Goal: Communication & Community: Participate in discussion

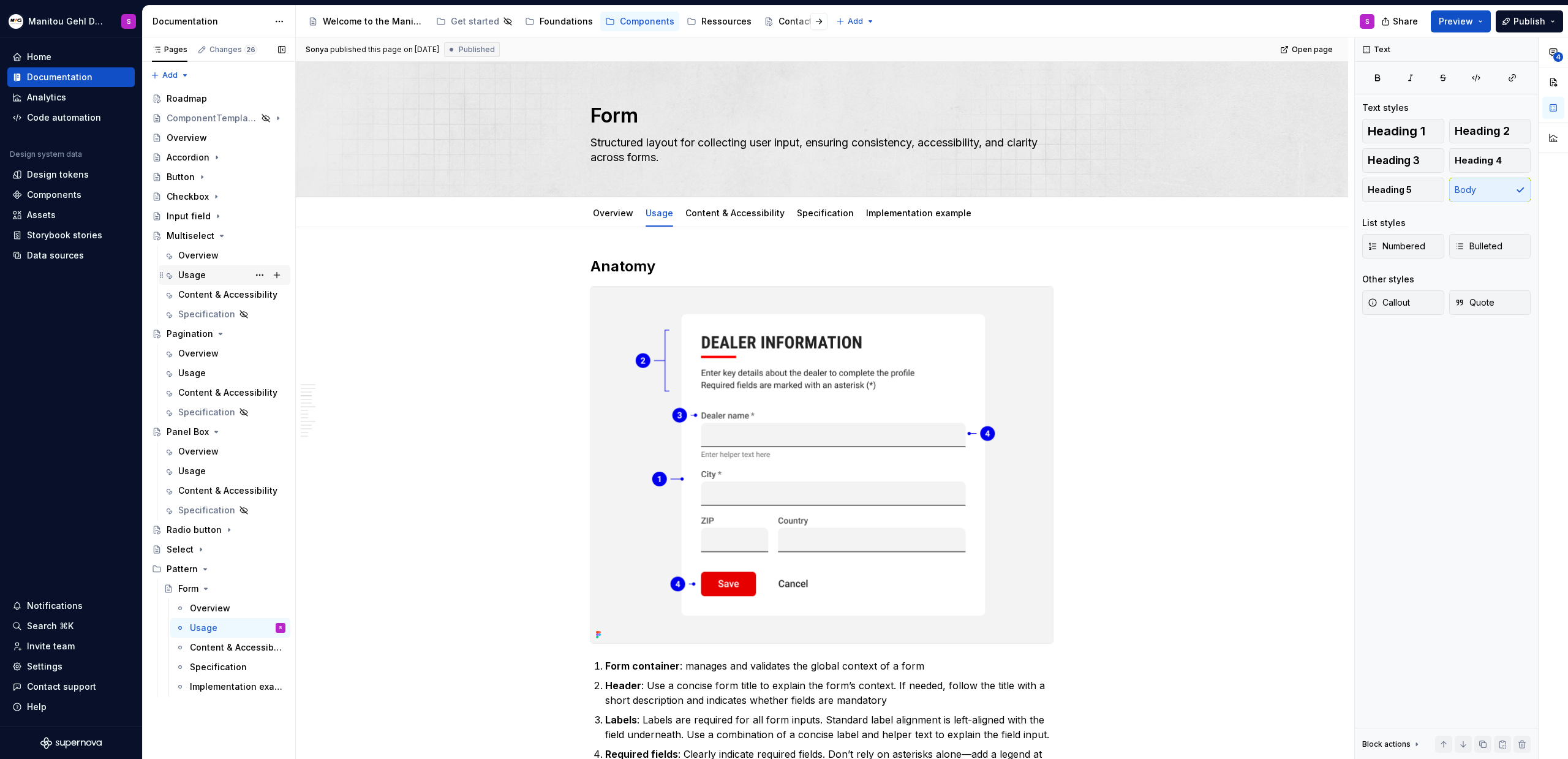
scroll to position [1406, 0]
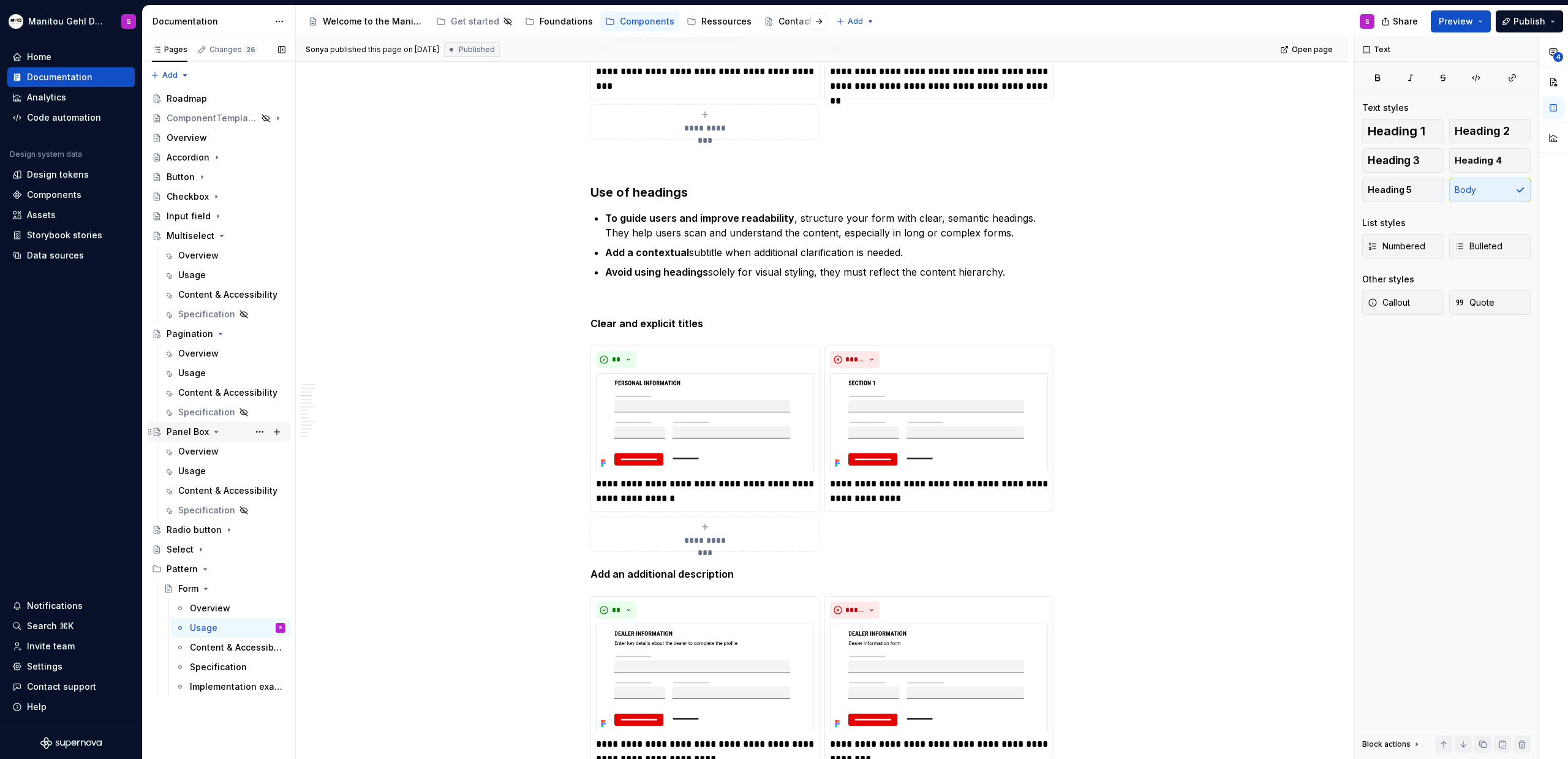
click at [195, 430] on div "Panel Box" at bounding box center [188, 431] width 42 height 12
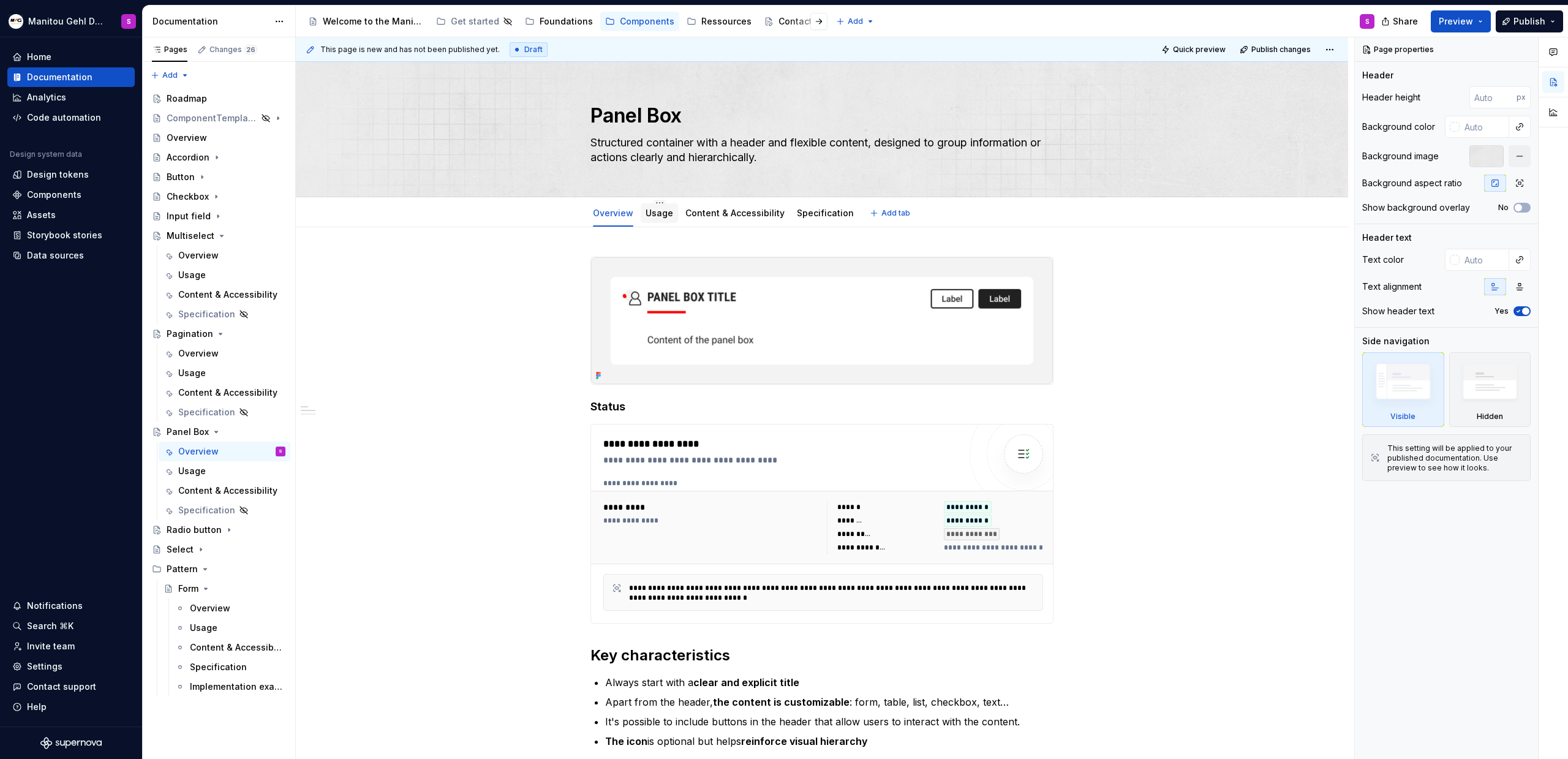
click at [668, 221] on div "Usage" at bounding box center [659, 212] width 37 height 20
click at [663, 211] on link "Usage" at bounding box center [659, 213] width 27 height 10
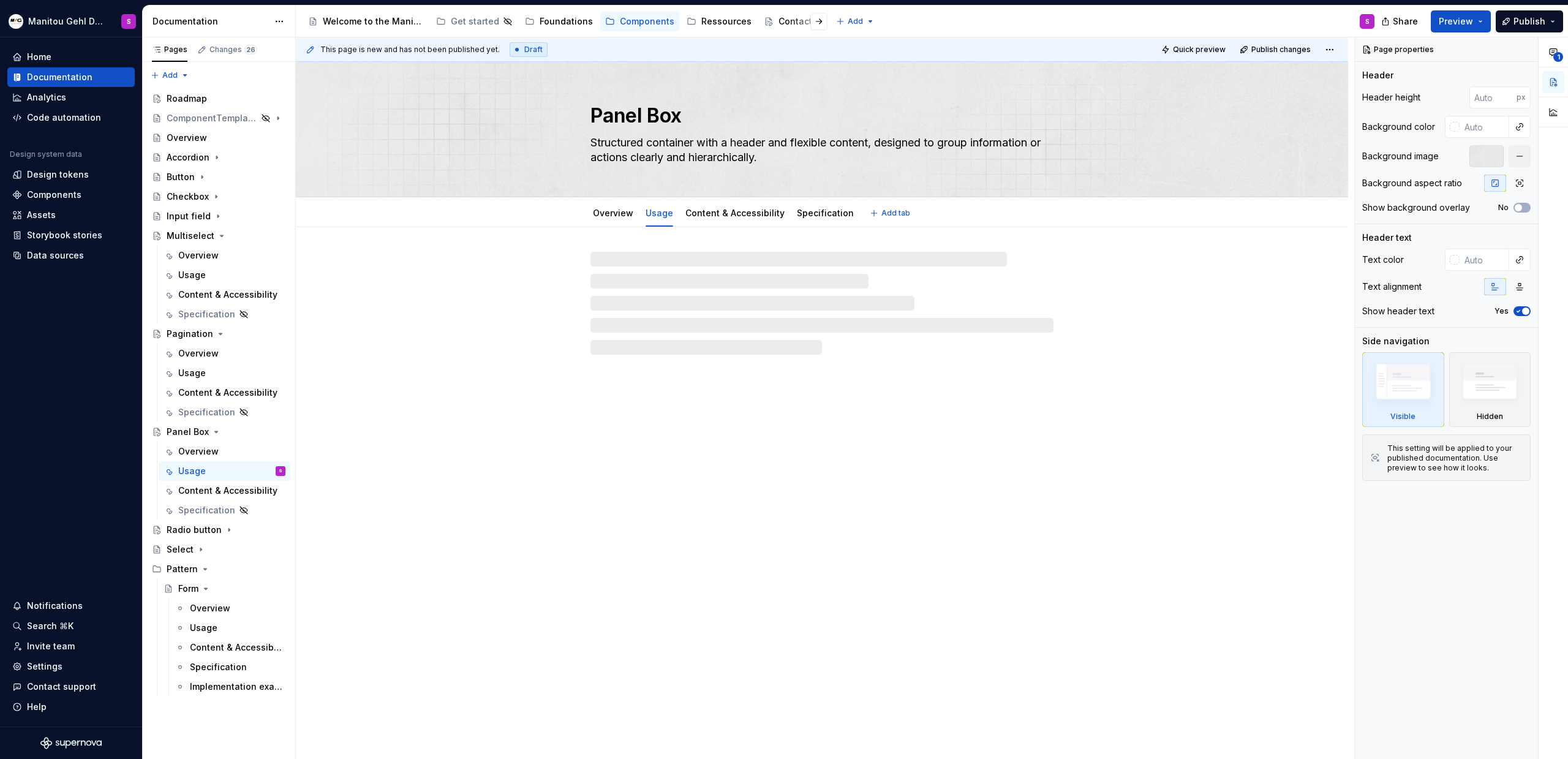
type textarea "*"
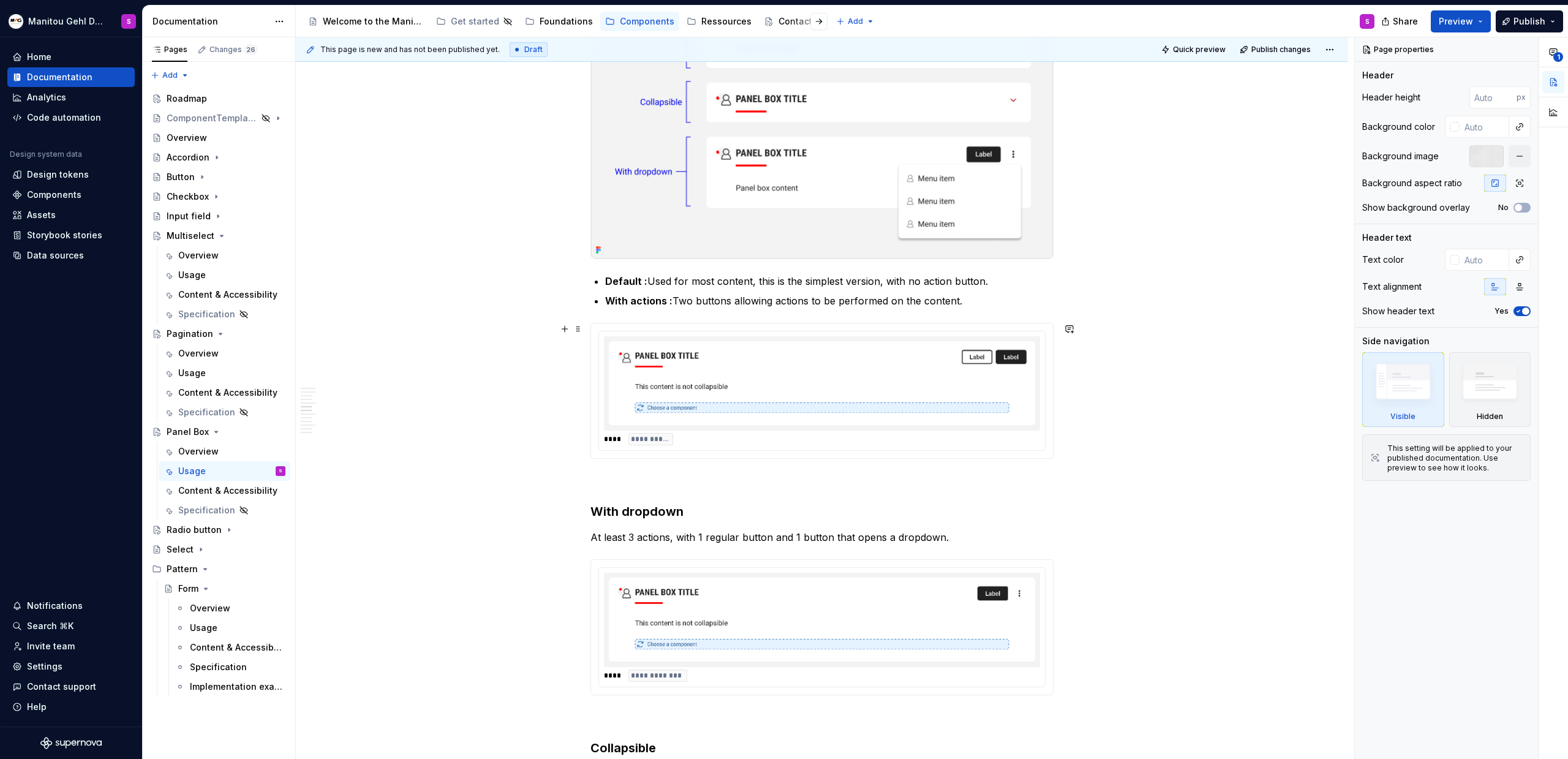
scroll to position [1161, 0]
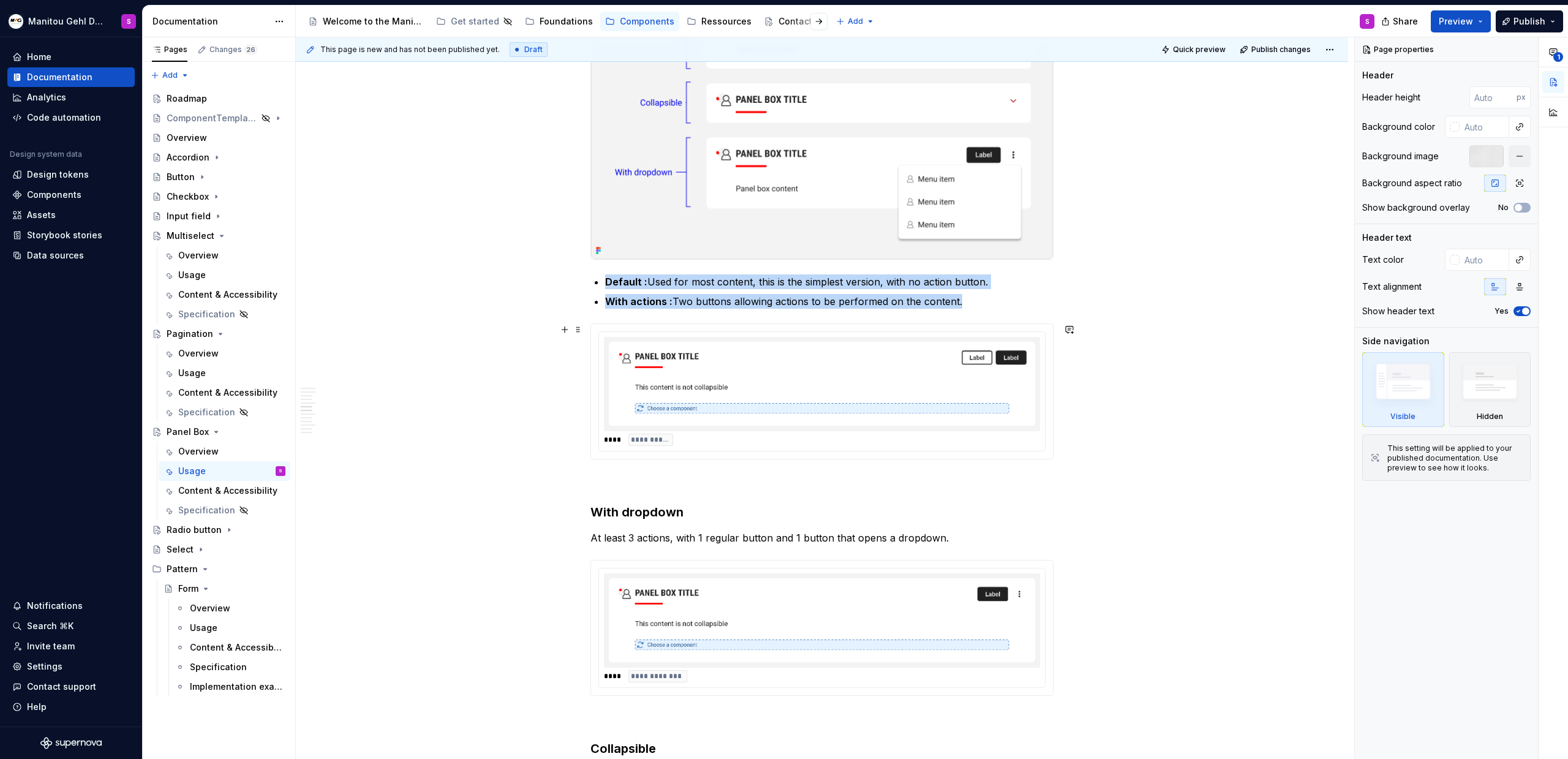
click at [686, 345] on img at bounding box center [822, 384] width 426 height 85
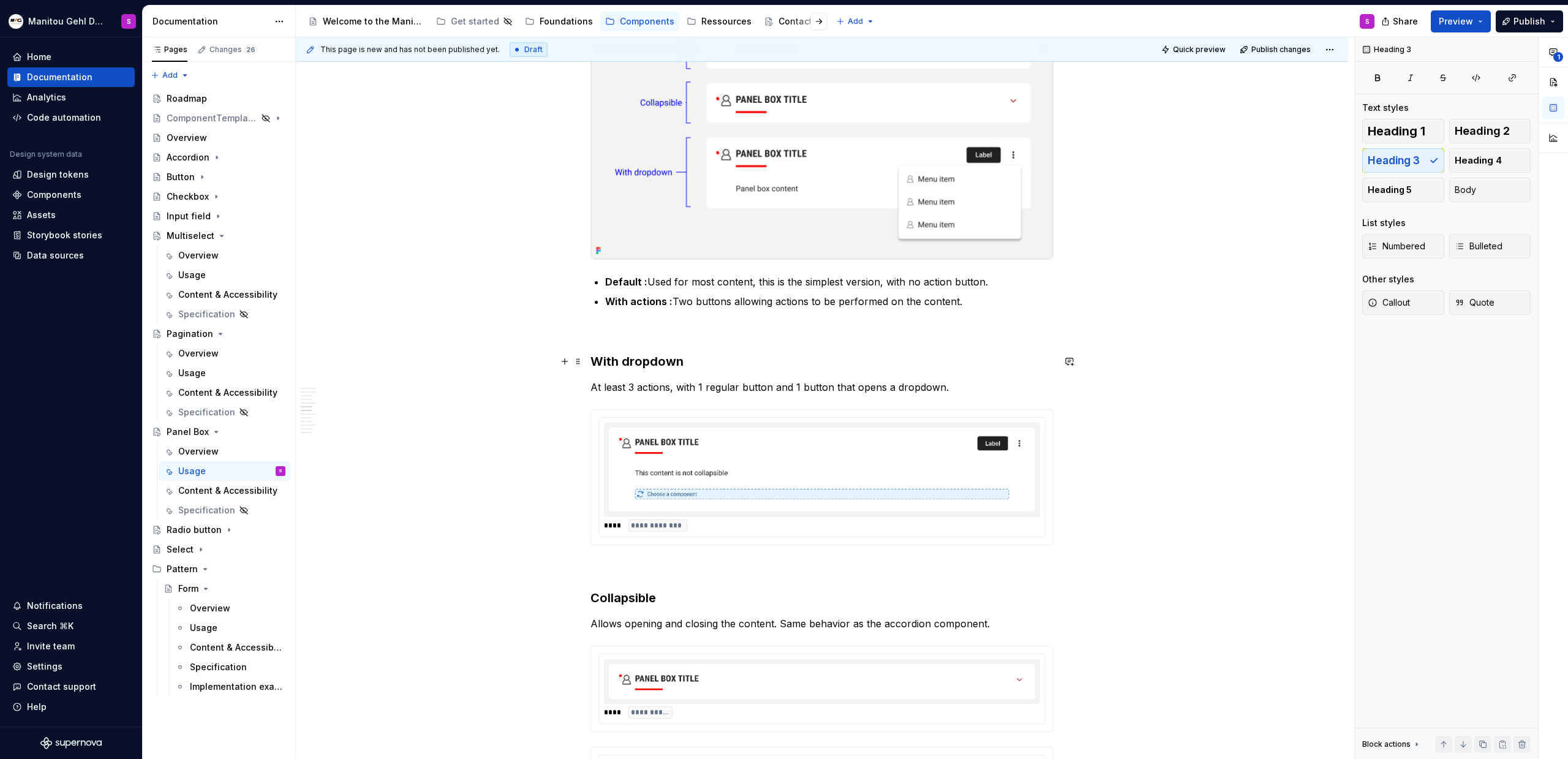
click at [591, 357] on h3 "With dropdown" at bounding box center [821, 361] width 463 height 17
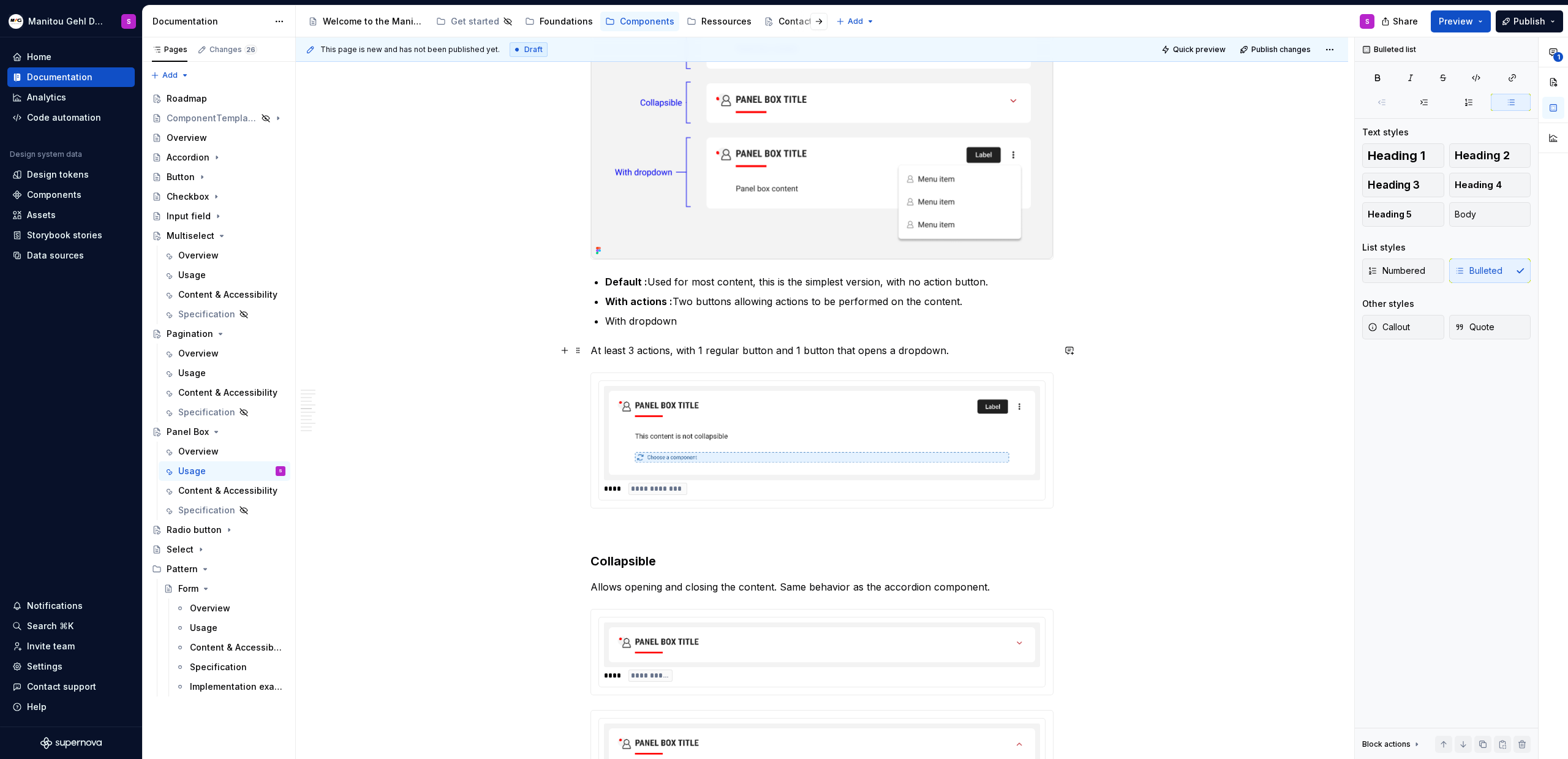
click at [592, 356] on p "At least 3 actions, with 1 regular button and 1 button that opens a dropdown." at bounding box center [821, 350] width 463 height 14
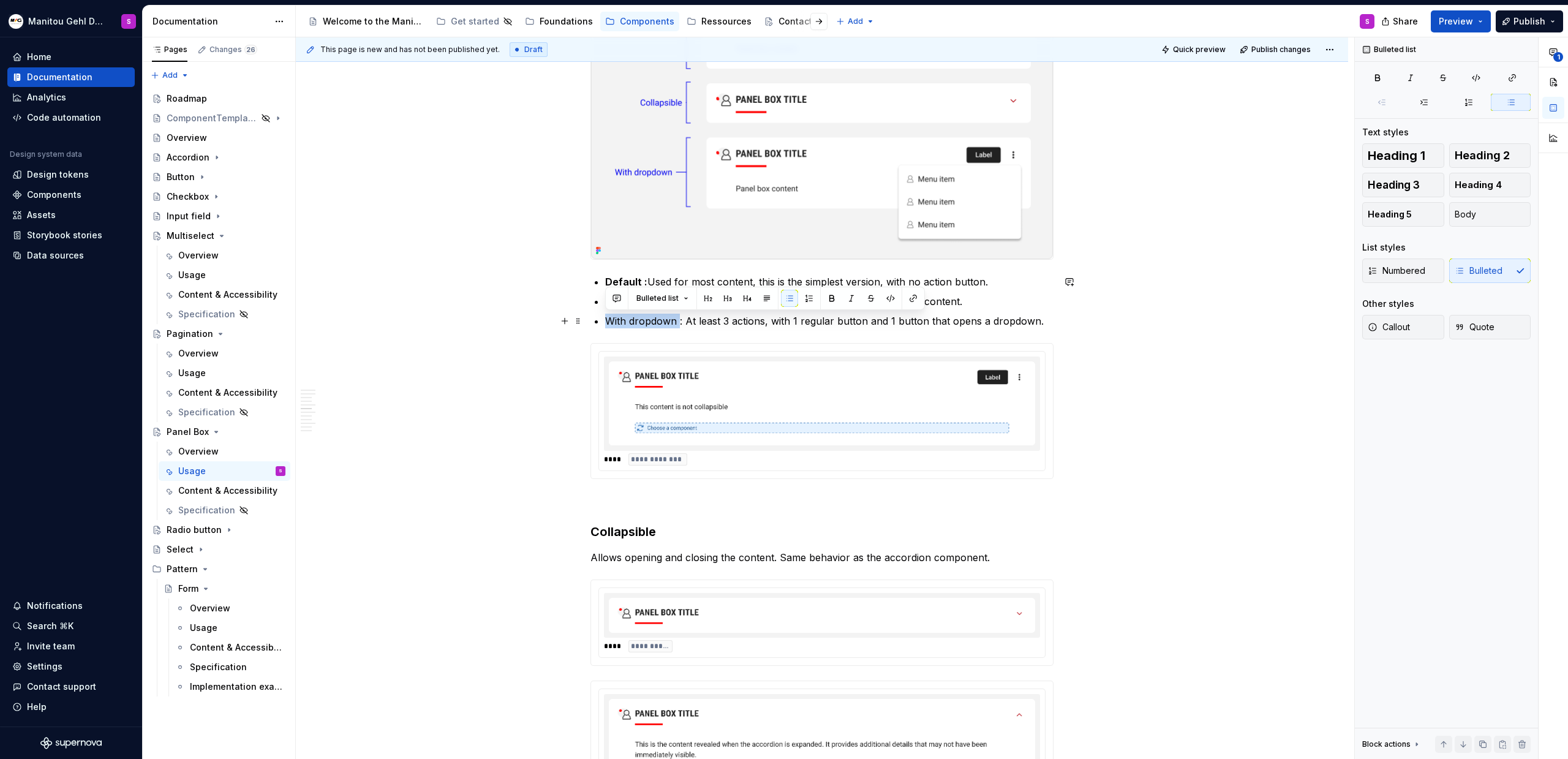
drag, startPoint x: 679, startPoint y: 323, endPoint x: 603, endPoint y: 323, distance: 76.0
click at [603, 323] on div "Anatomy Heading : top area containing the title, icon, decorative line, and act…" at bounding box center [821, 548] width 463 height 2905
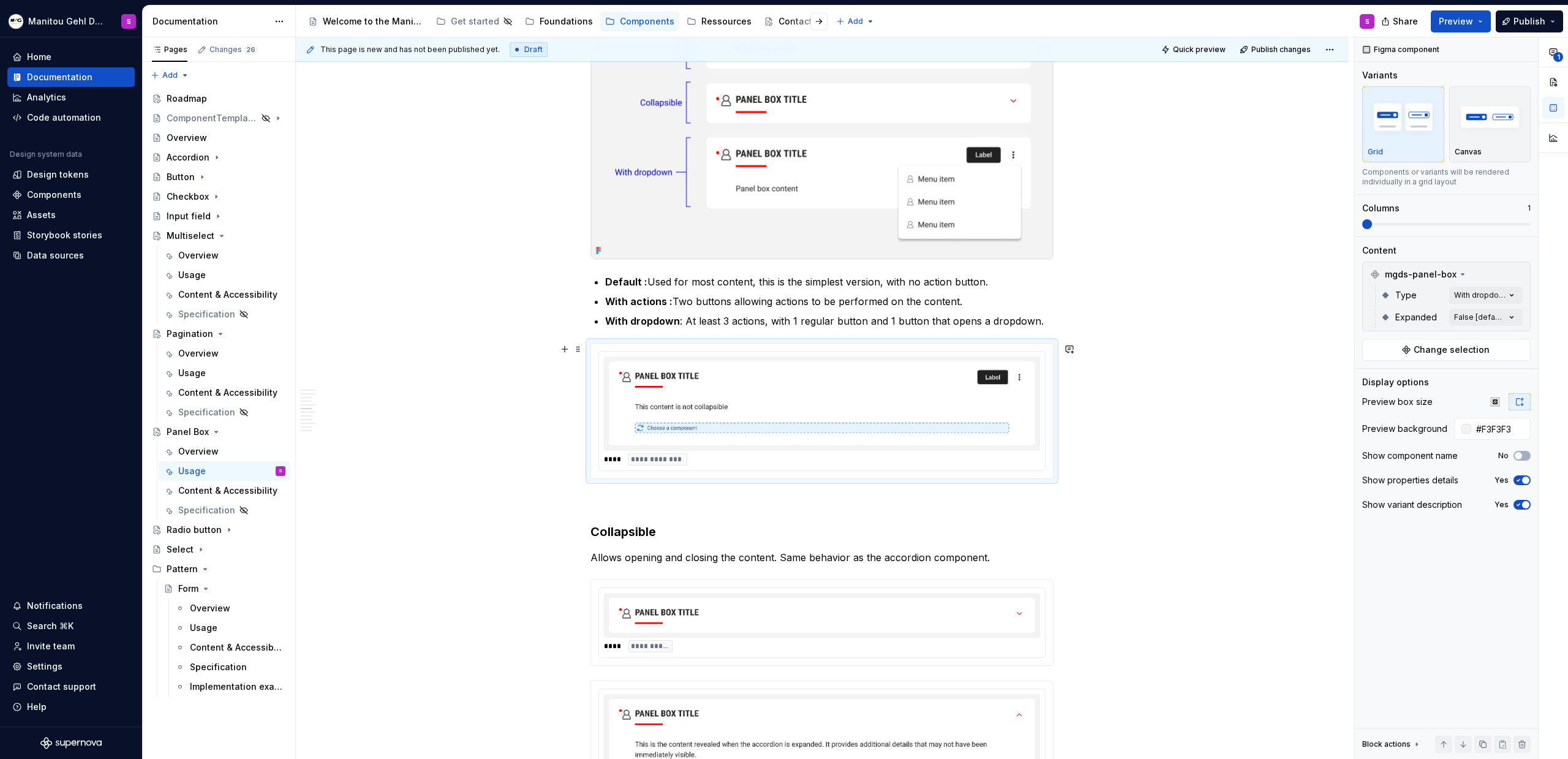
click at [640, 412] on img at bounding box center [822, 404] width 426 height 85
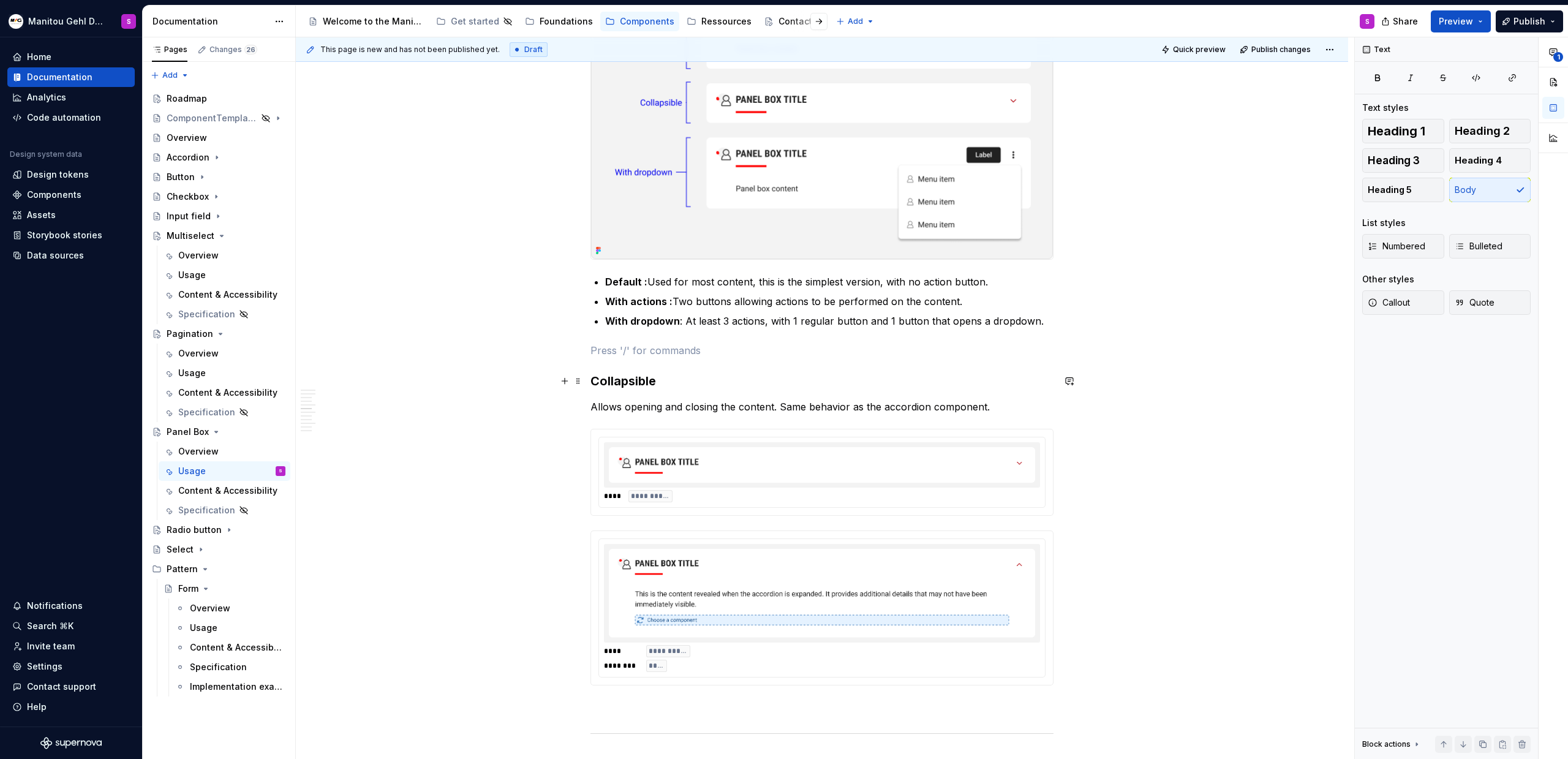
click at [592, 384] on h3 "Collapsible" at bounding box center [821, 381] width 463 height 17
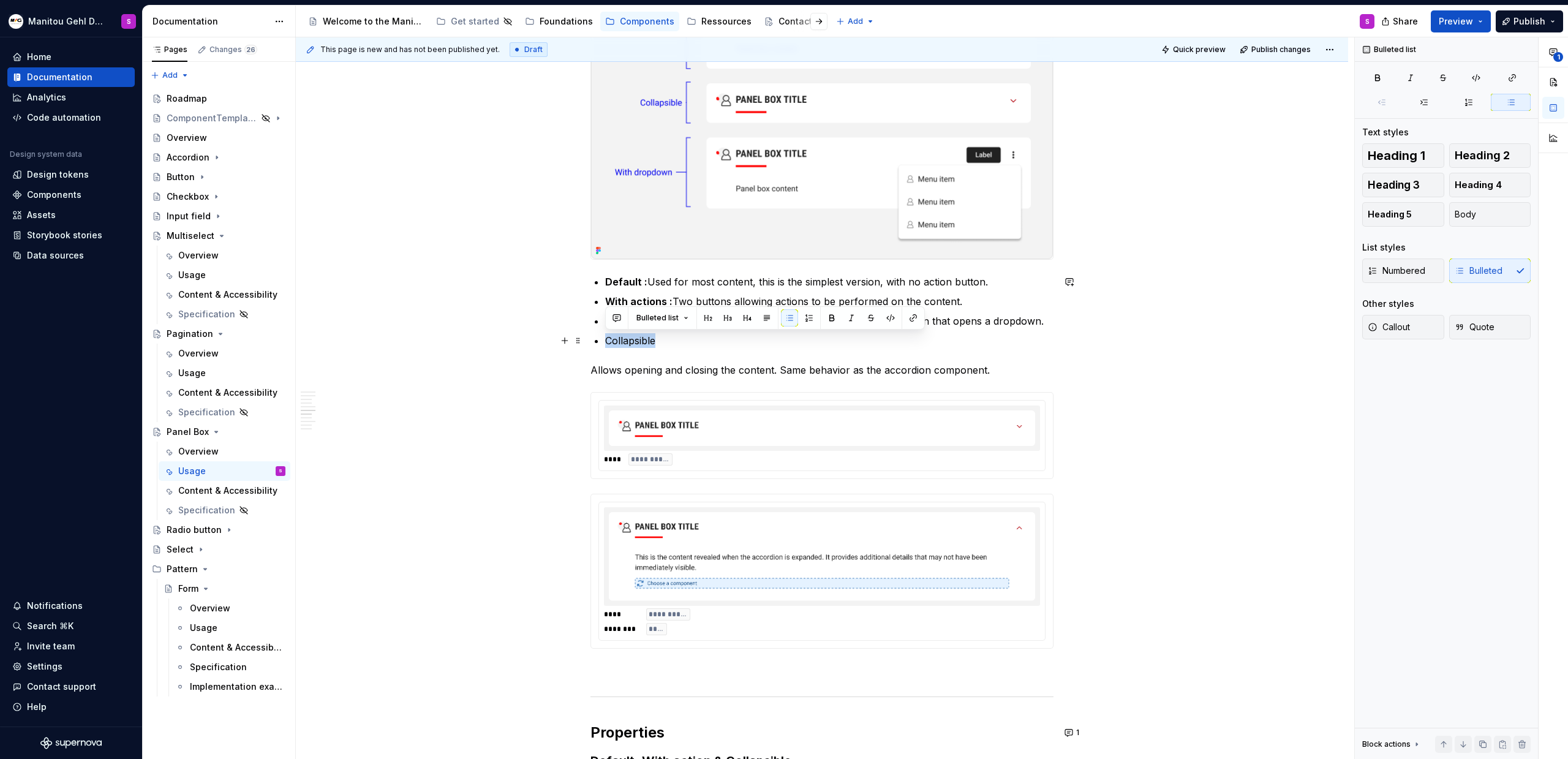
drag, startPoint x: 656, startPoint y: 340, endPoint x: 601, endPoint y: 340, distance: 55.0
click at [601, 340] on div "Anatomy Heading : top area containing the title, icon, decorative line, and act…" at bounding box center [821, 454] width 463 height 2718
click at [595, 370] on p "Allows opening and closing the content. Same behavior as the accordion componen…" at bounding box center [821, 369] width 463 height 14
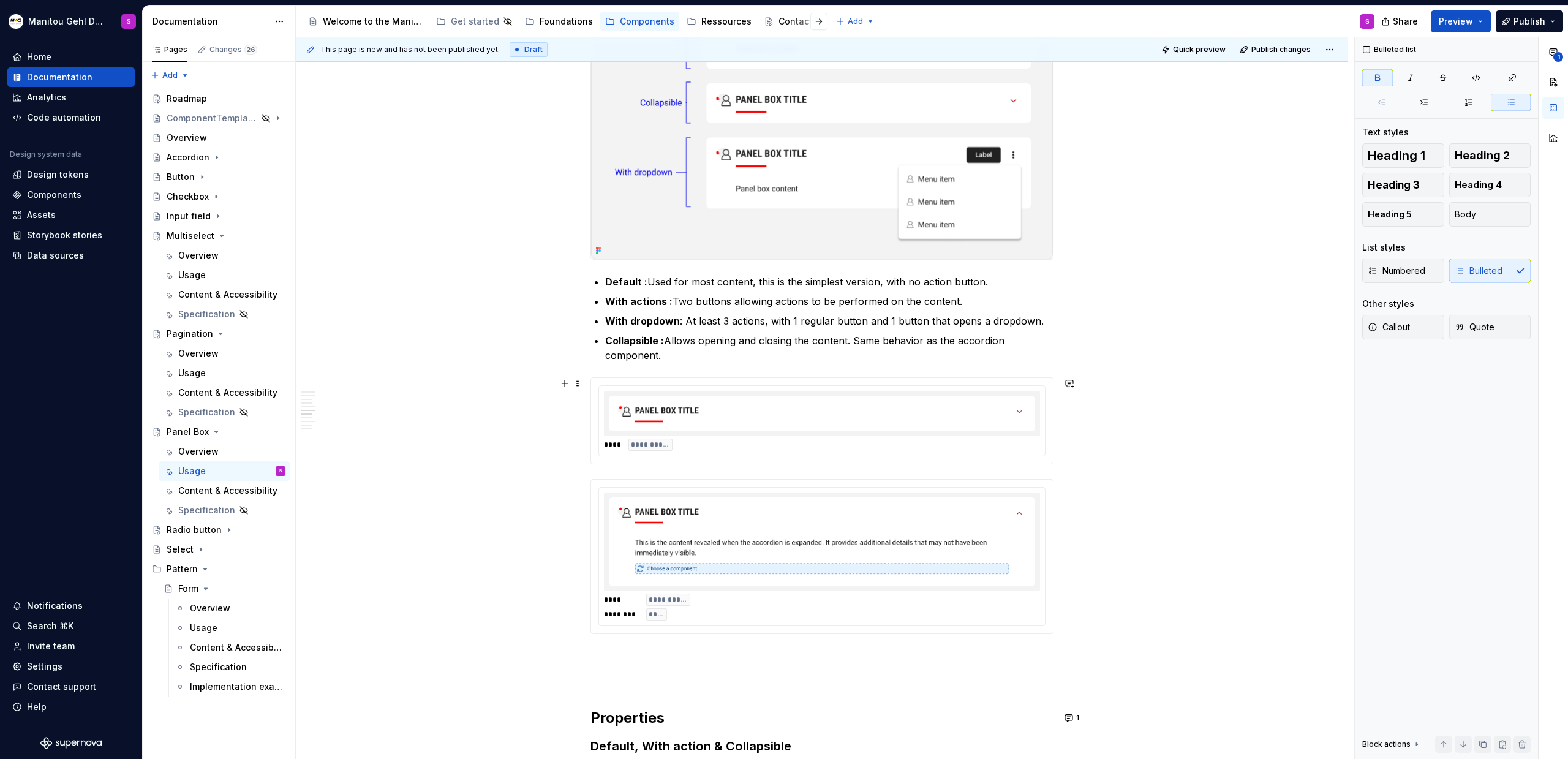
click at [636, 425] on img at bounding box center [822, 413] width 426 height 35
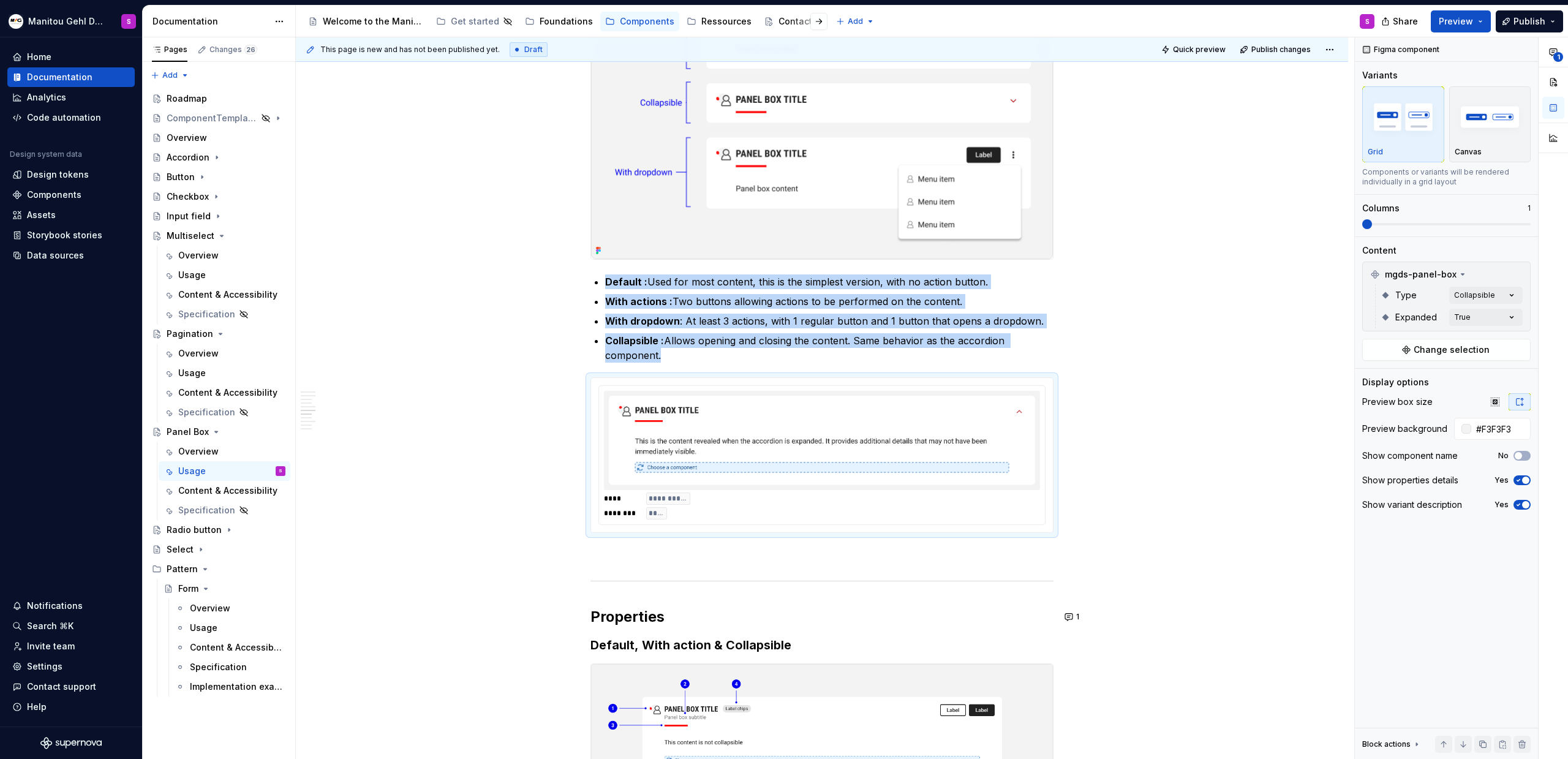
click at [636, 425] on img at bounding box center [822, 440] width 426 height 89
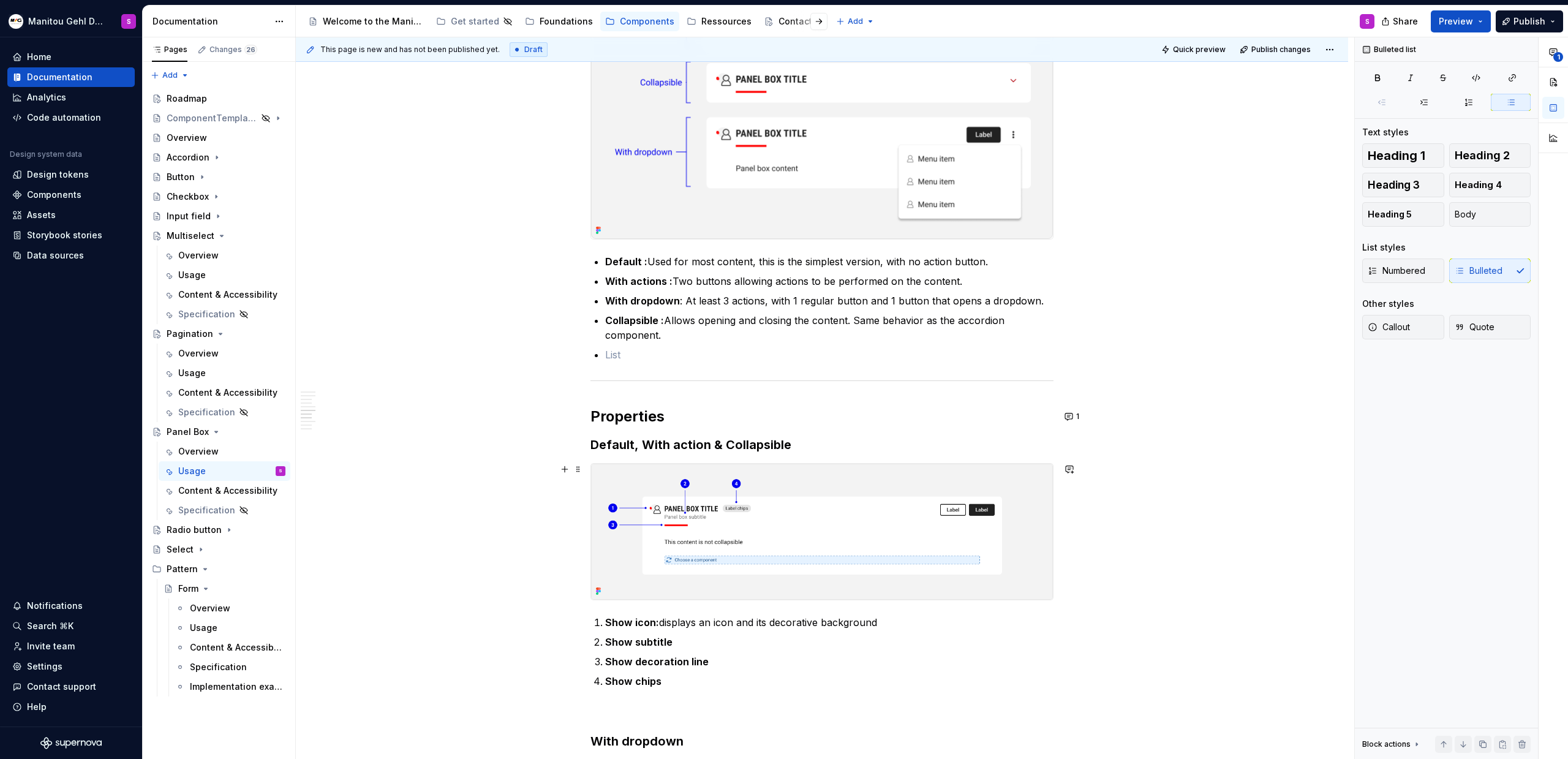
scroll to position [1180, 0]
click at [1067, 471] on button "button" at bounding box center [1069, 471] width 17 height 17
click at [1063, 496] on span "Mettre le visuel a la bonne taille et surtout le composant MGDS avec la bonne c…" at bounding box center [980, 498] width 181 height 23
drag, startPoint x: 1063, startPoint y: 496, endPoint x: 971, endPoint y: 496, distance: 92.0
click at [971, 496] on span "Mettre le visuel a la bonne taille et surtout le composant MGDS avec la bonne c…" at bounding box center [980, 498] width 181 height 23
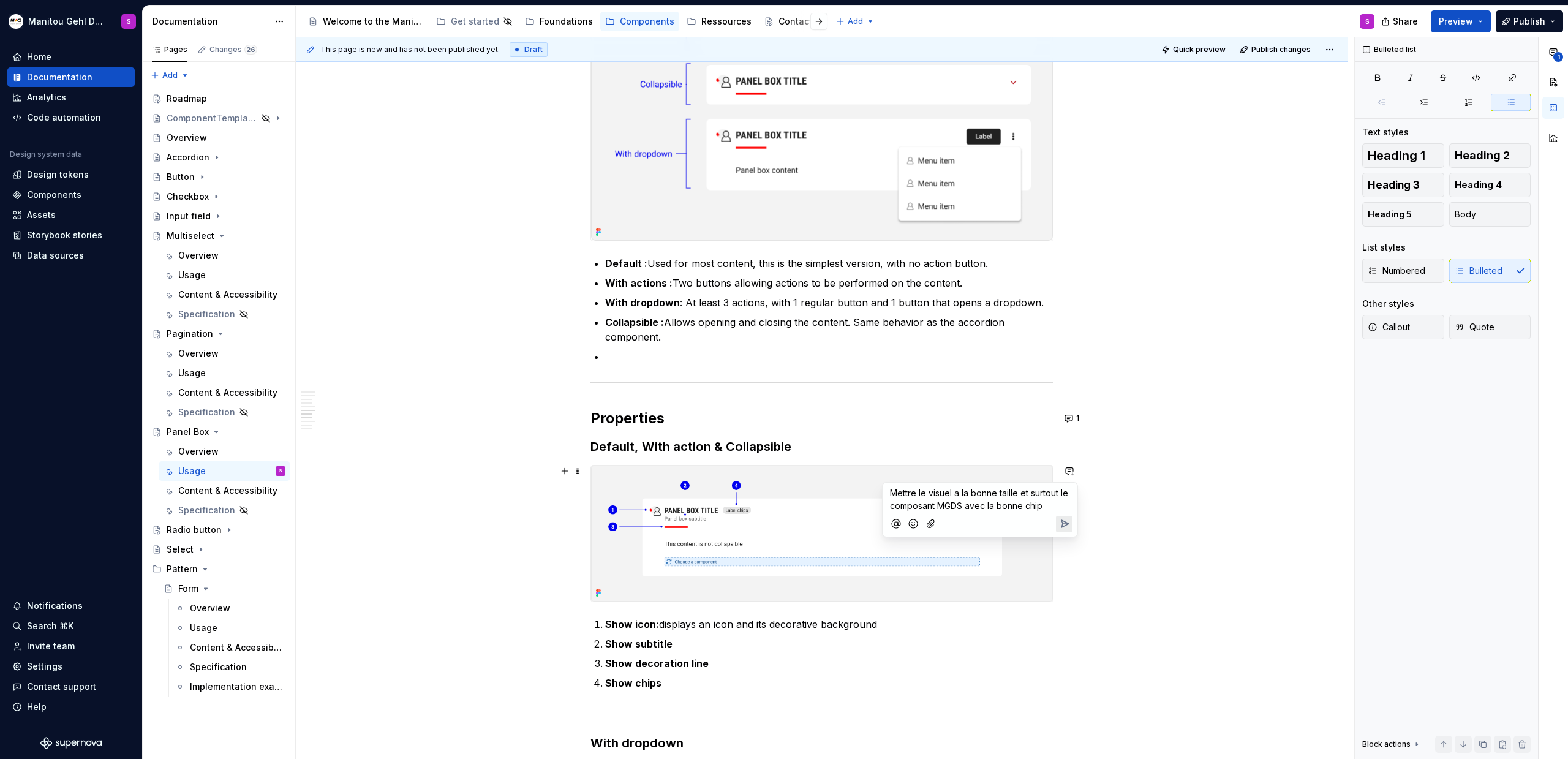
drag, startPoint x: 1052, startPoint y: 509, endPoint x: 838, endPoint y: 471, distance: 217.3
click at [837, 471] on body "Manitou Gehl Design System S Home Documentation Analytics Code automation Desig…" at bounding box center [784, 380] width 1568 height 759
click at [931, 497] on span "Mettre le visuel a la bonne taille et surtout le composant MGDS avec la bonne c…" at bounding box center [980, 498] width 181 height 23
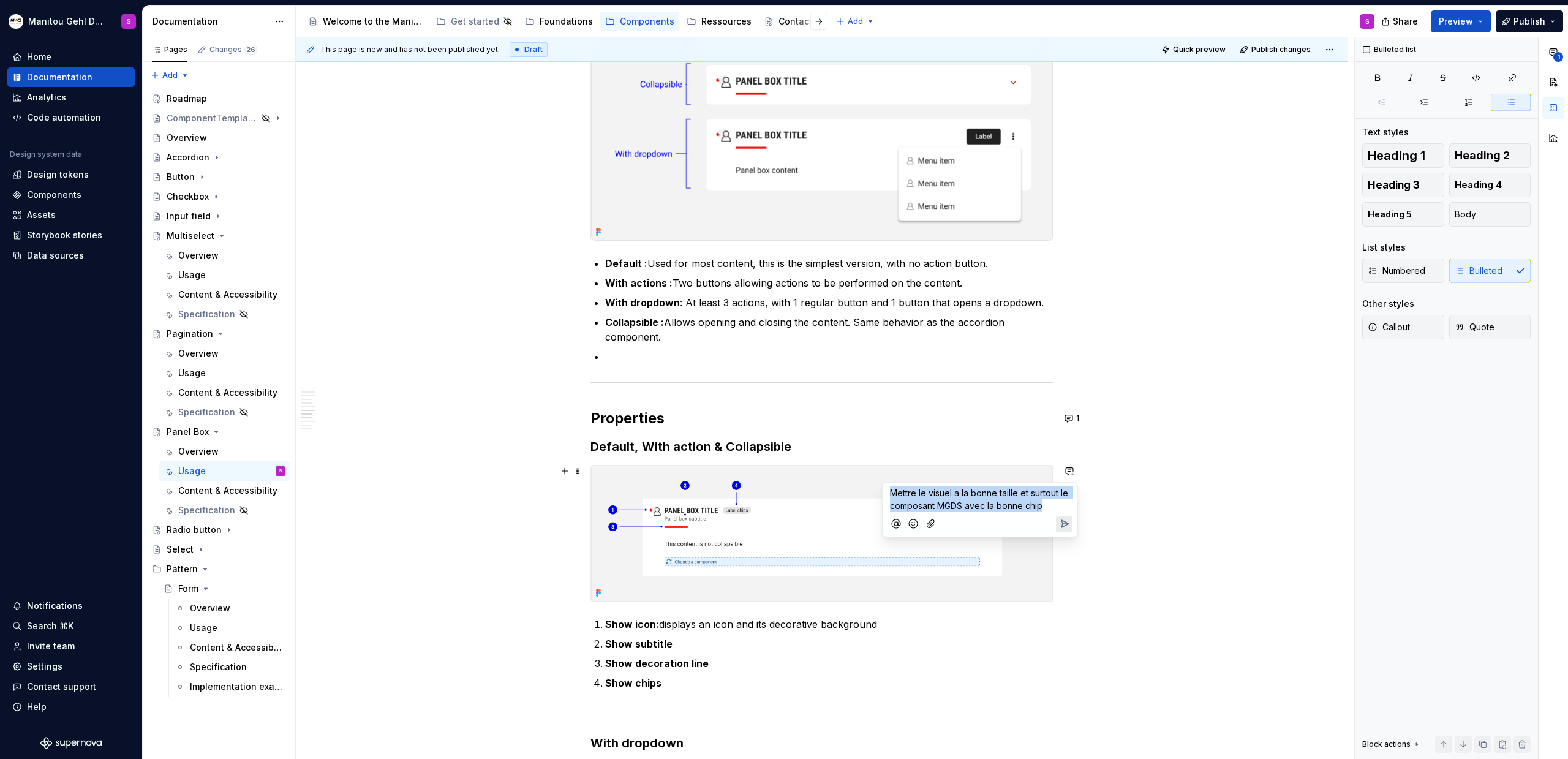
copy span "Mettre le visuel a la bonne taille et surtout le composant MGDS avec la bonne c…"
click at [1065, 528] on icon "Send" at bounding box center [1064, 523] width 12 height 12
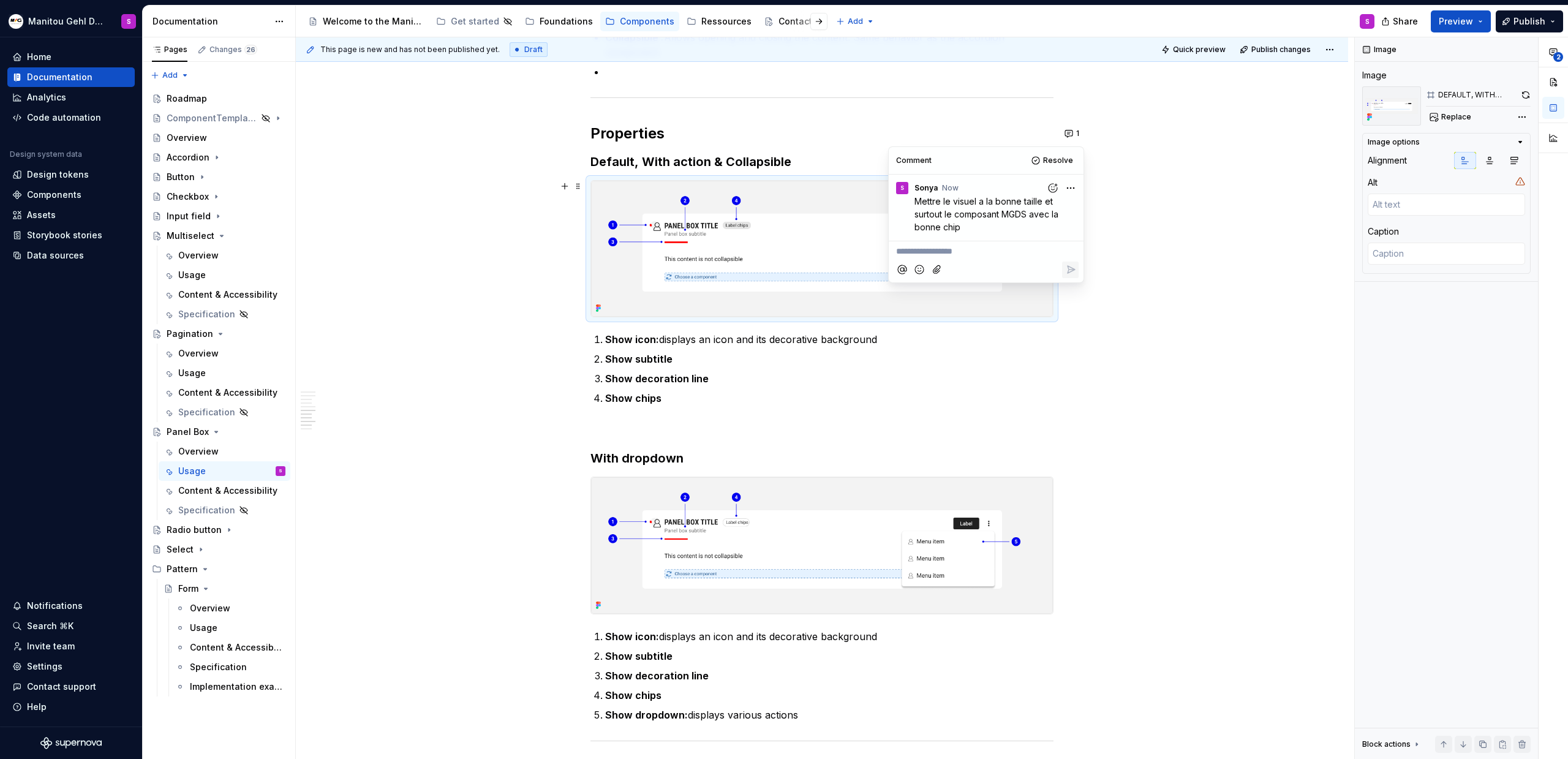
scroll to position [1521, 0]
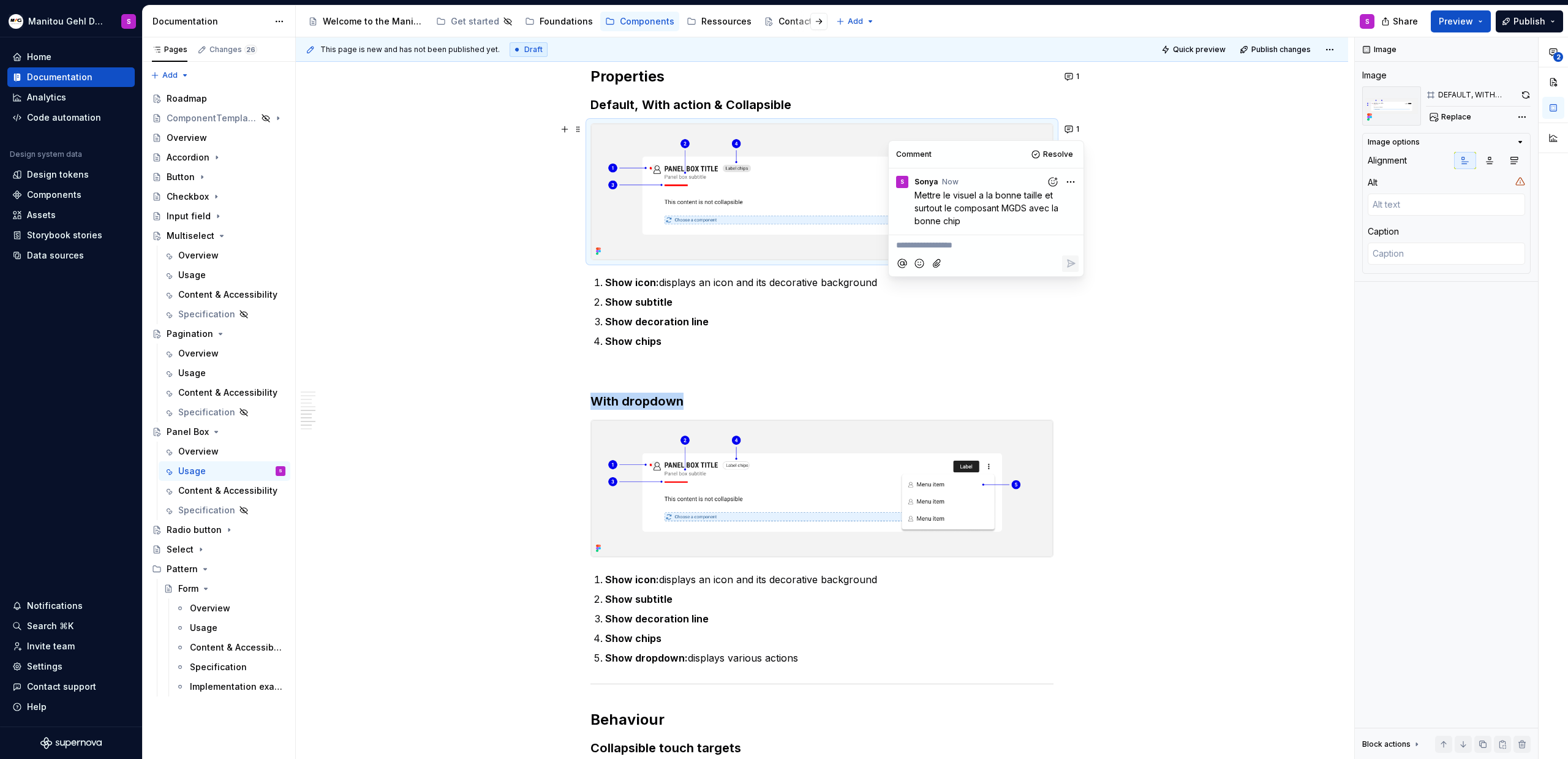
click at [977, 543] on img at bounding box center [822, 488] width 462 height 136
click at [1071, 425] on button "button" at bounding box center [1069, 425] width 17 height 17
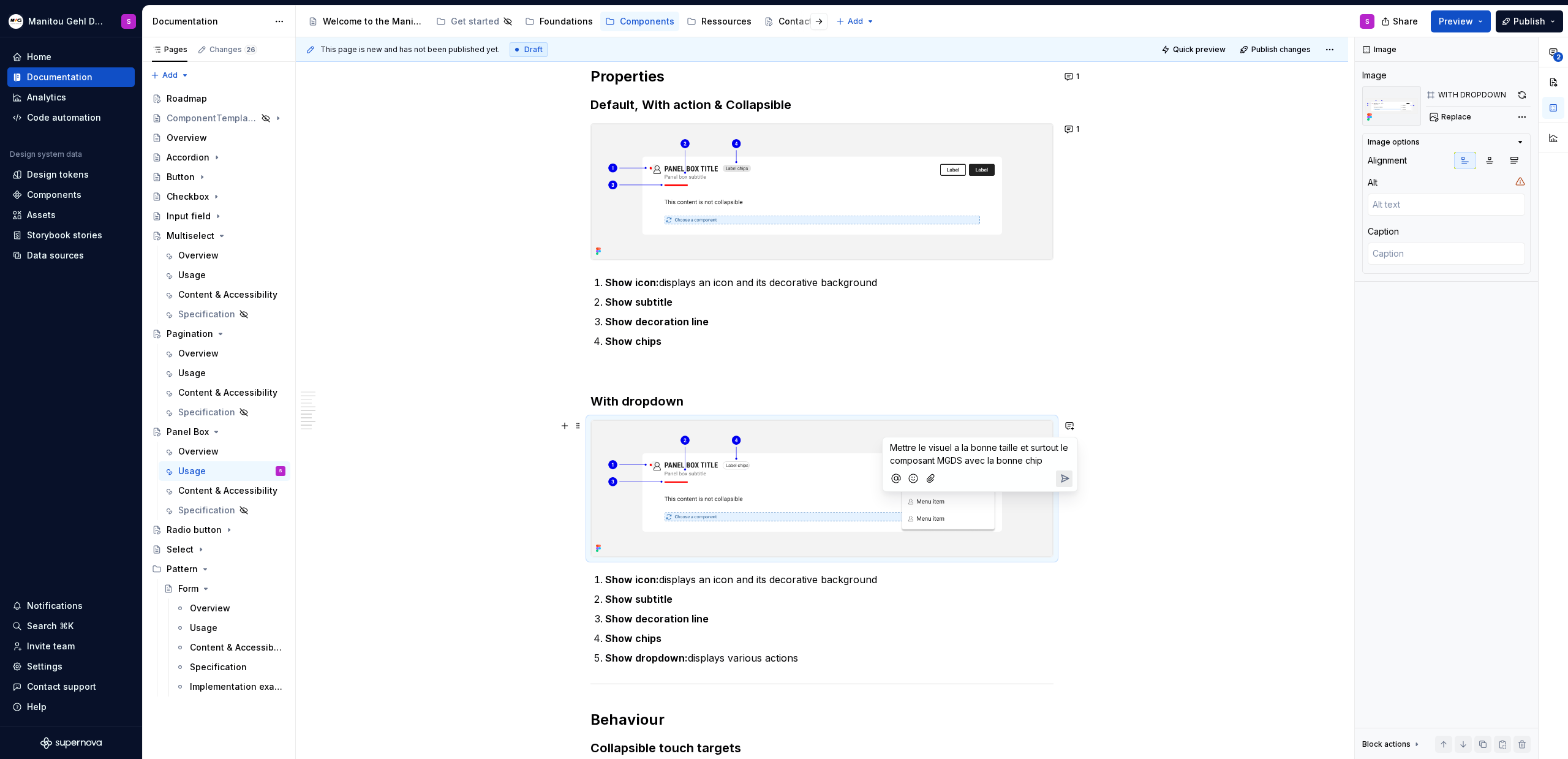
click at [1068, 480] on icon "Send" at bounding box center [1064, 478] width 12 height 12
click at [1058, 620] on div "Anatomy Heading : top area containing the title, icon, decorative line, and act…" at bounding box center [821, 53] width 1052 height 2695
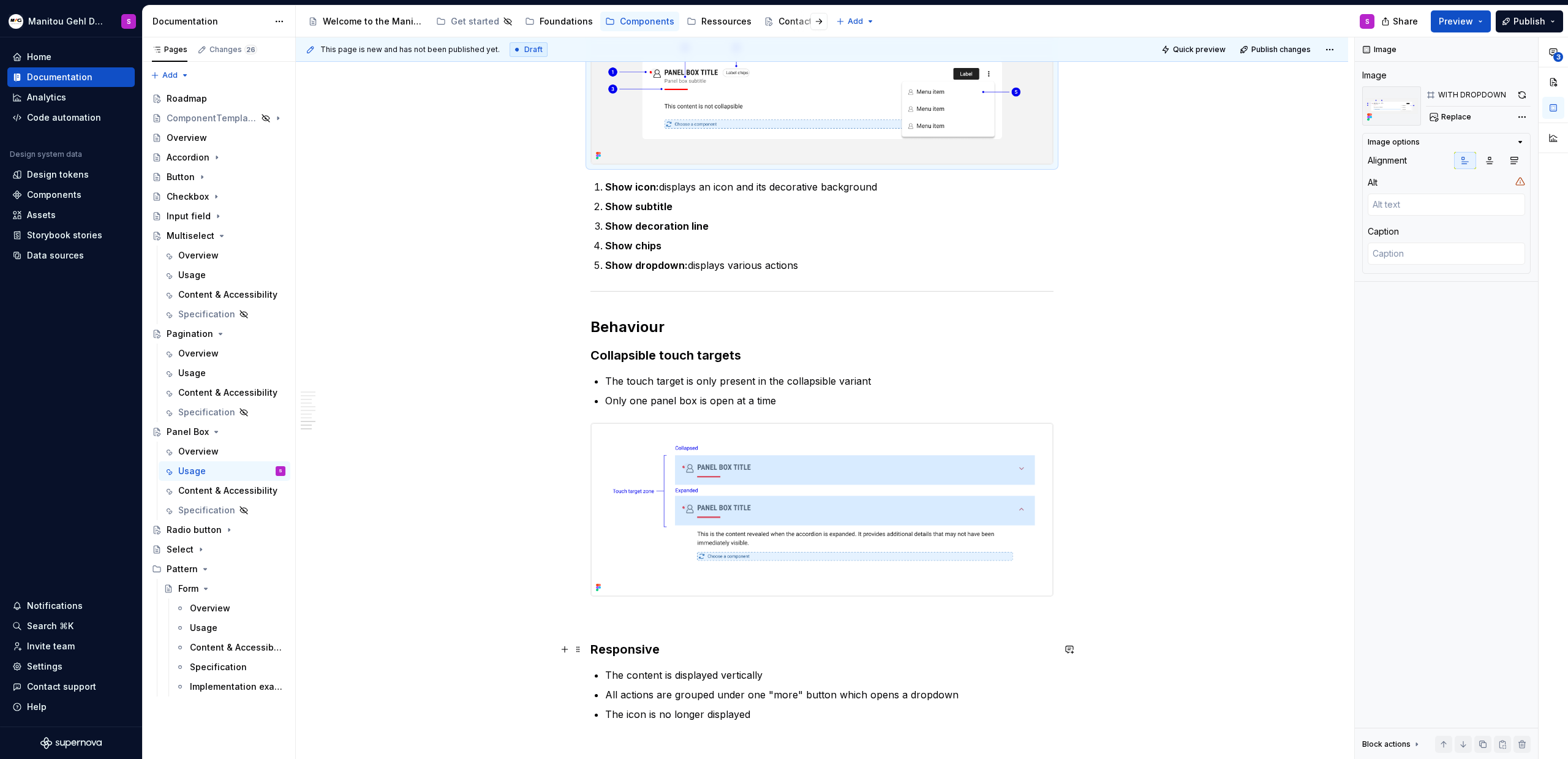
scroll to position [1974, 0]
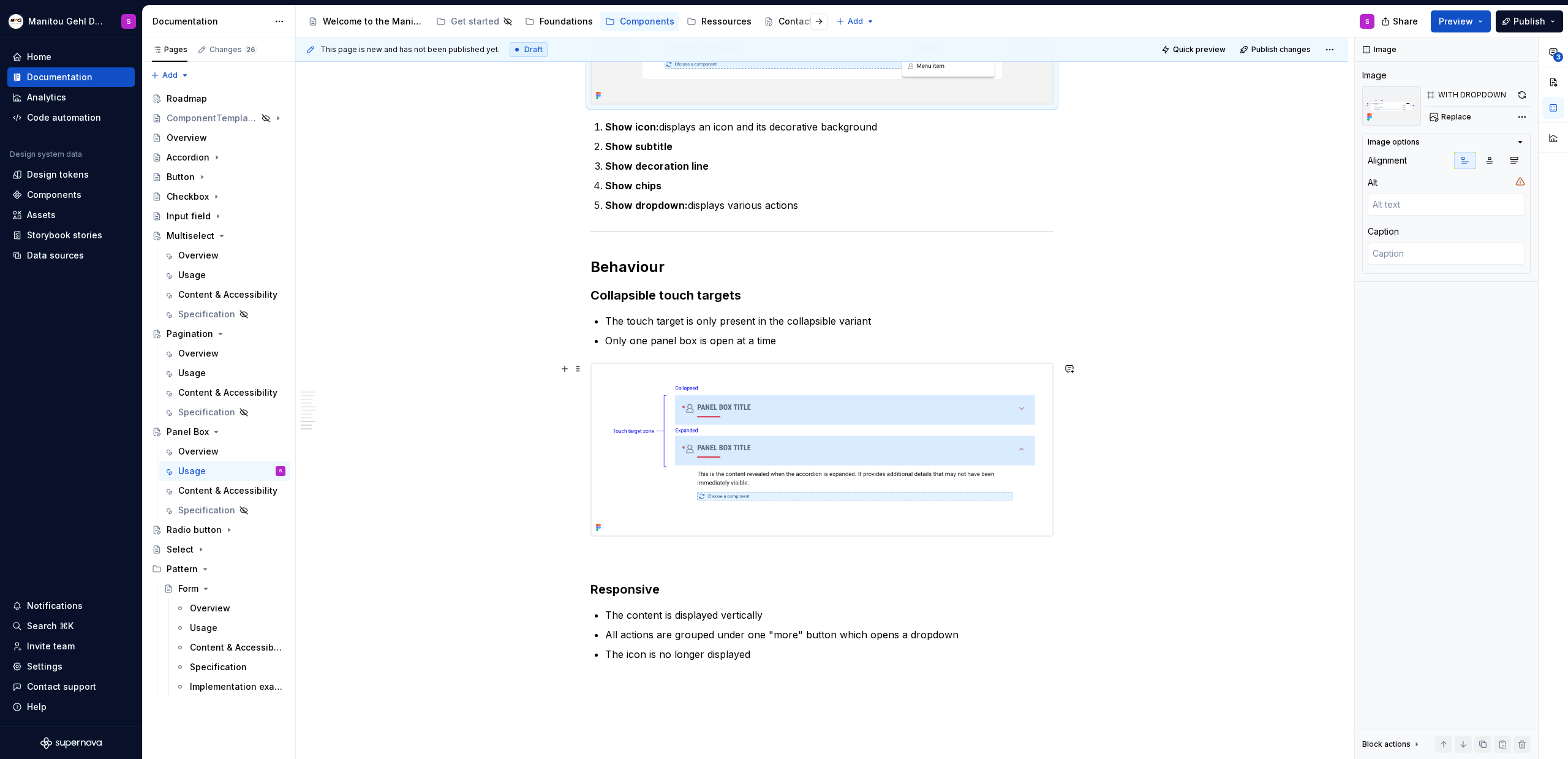
type textarea "*"
click at [1071, 370] on button "button" at bounding box center [1069, 368] width 17 height 17
drag, startPoint x: 1048, startPoint y: 403, endPoint x: 1016, endPoint y: 393, distance: 33.5
click at [1016, 393] on p "Mettre le visuel a la bonne taille et surtout le composant MGDS avec la bonne c…" at bounding box center [980, 396] width 180 height 25
click at [1072, 414] on button "Send" at bounding box center [1063, 408] width 16 height 16
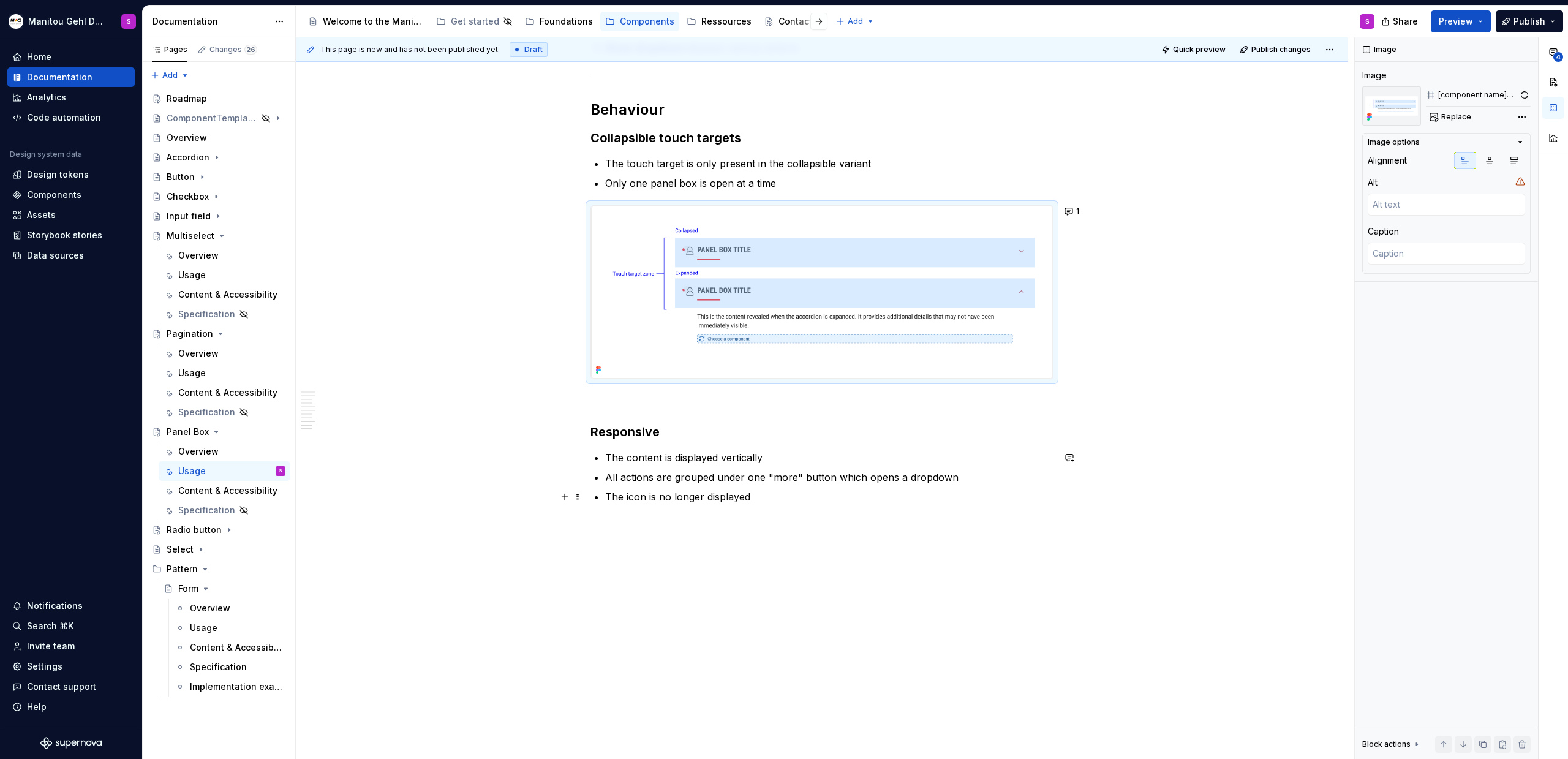
scroll to position [2162, 0]
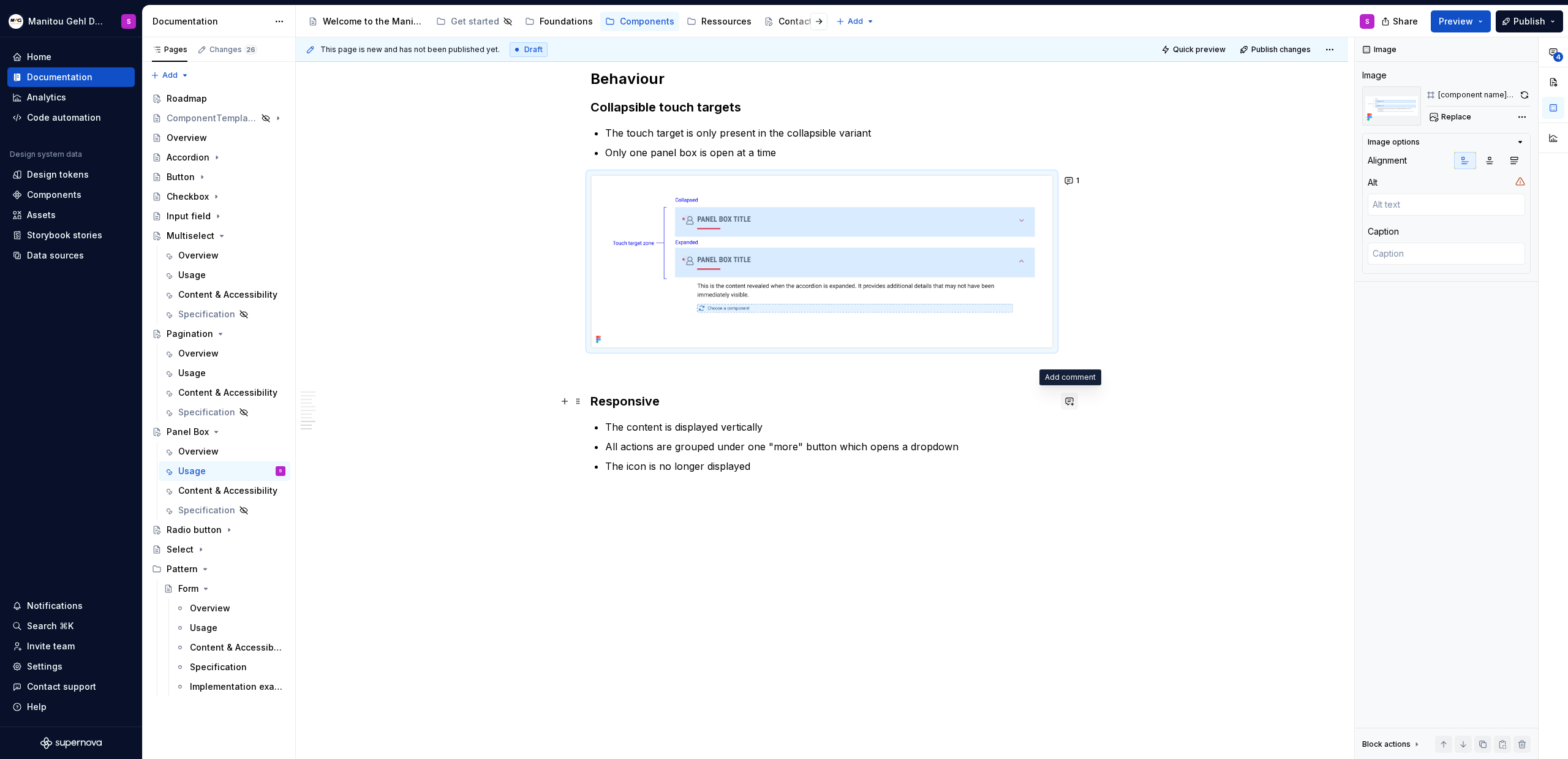
click at [1069, 407] on button "button" at bounding box center [1069, 401] width 17 height 17
type textarea "*"
click at [1071, 439] on button "Send" at bounding box center [1063, 441] width 16 height 16
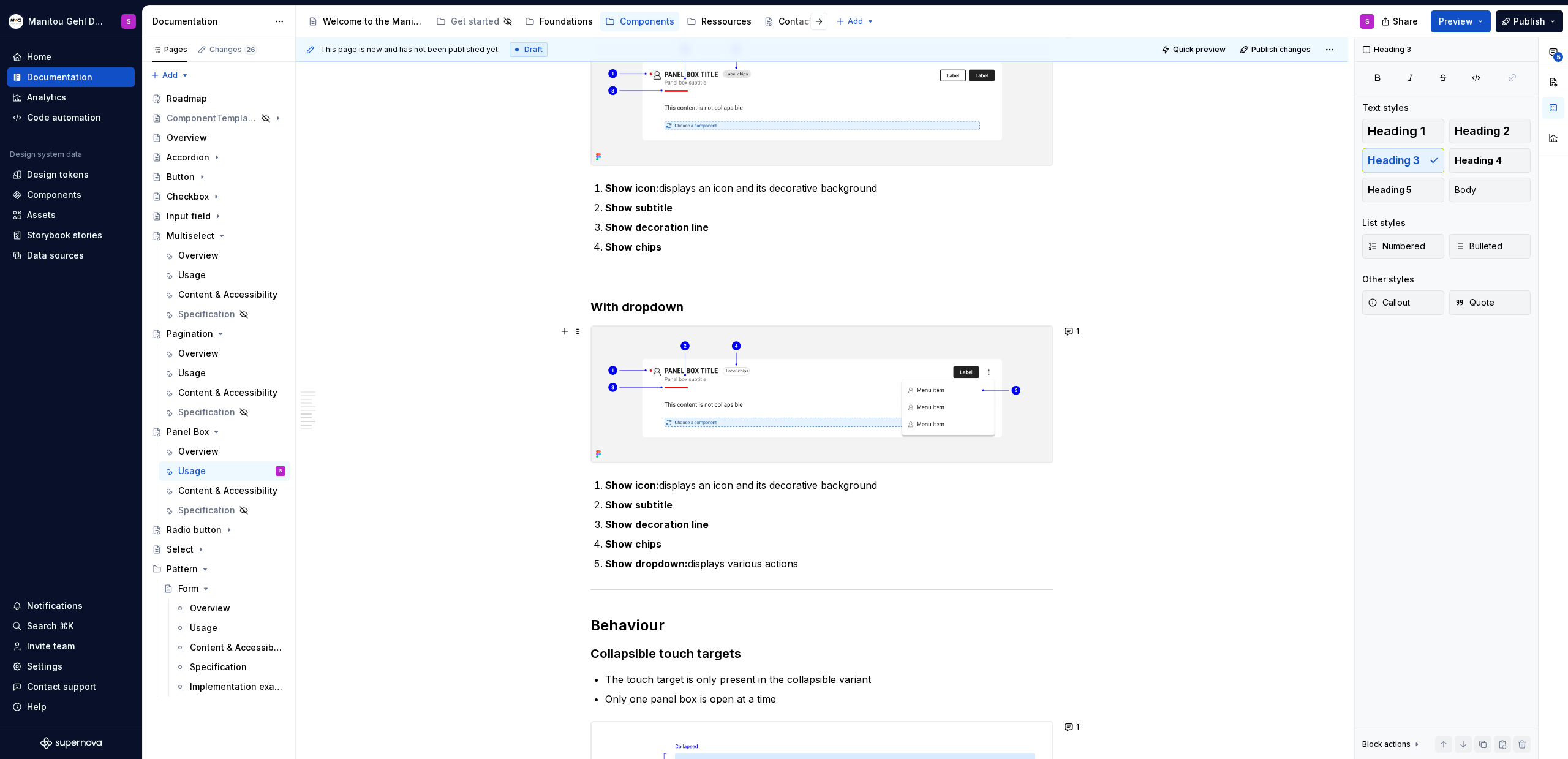
scroll to position [1578, 0]
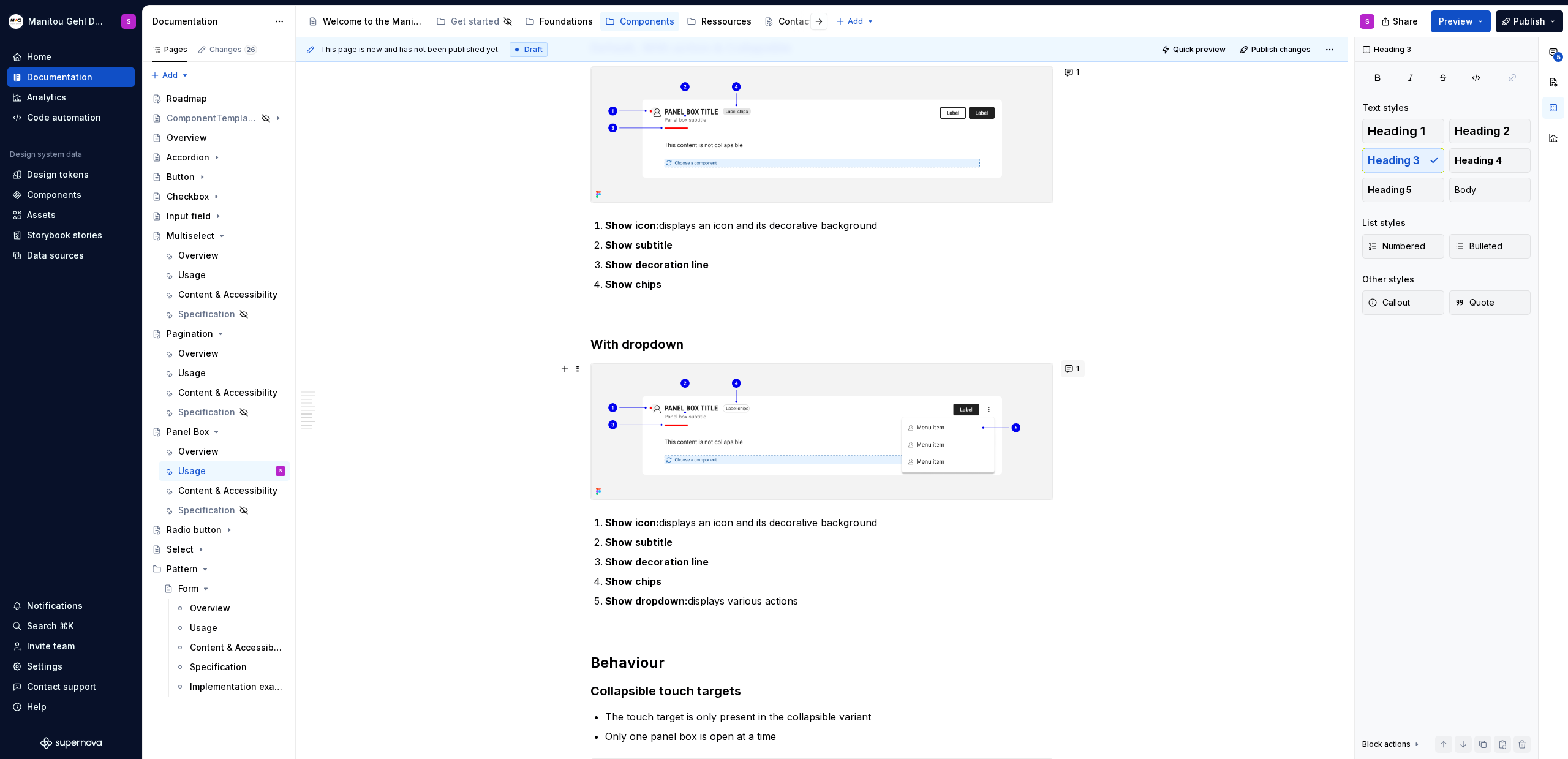
click at [1074, 366] on button "1" at bounding box center [1073, 368] width 24 height 17
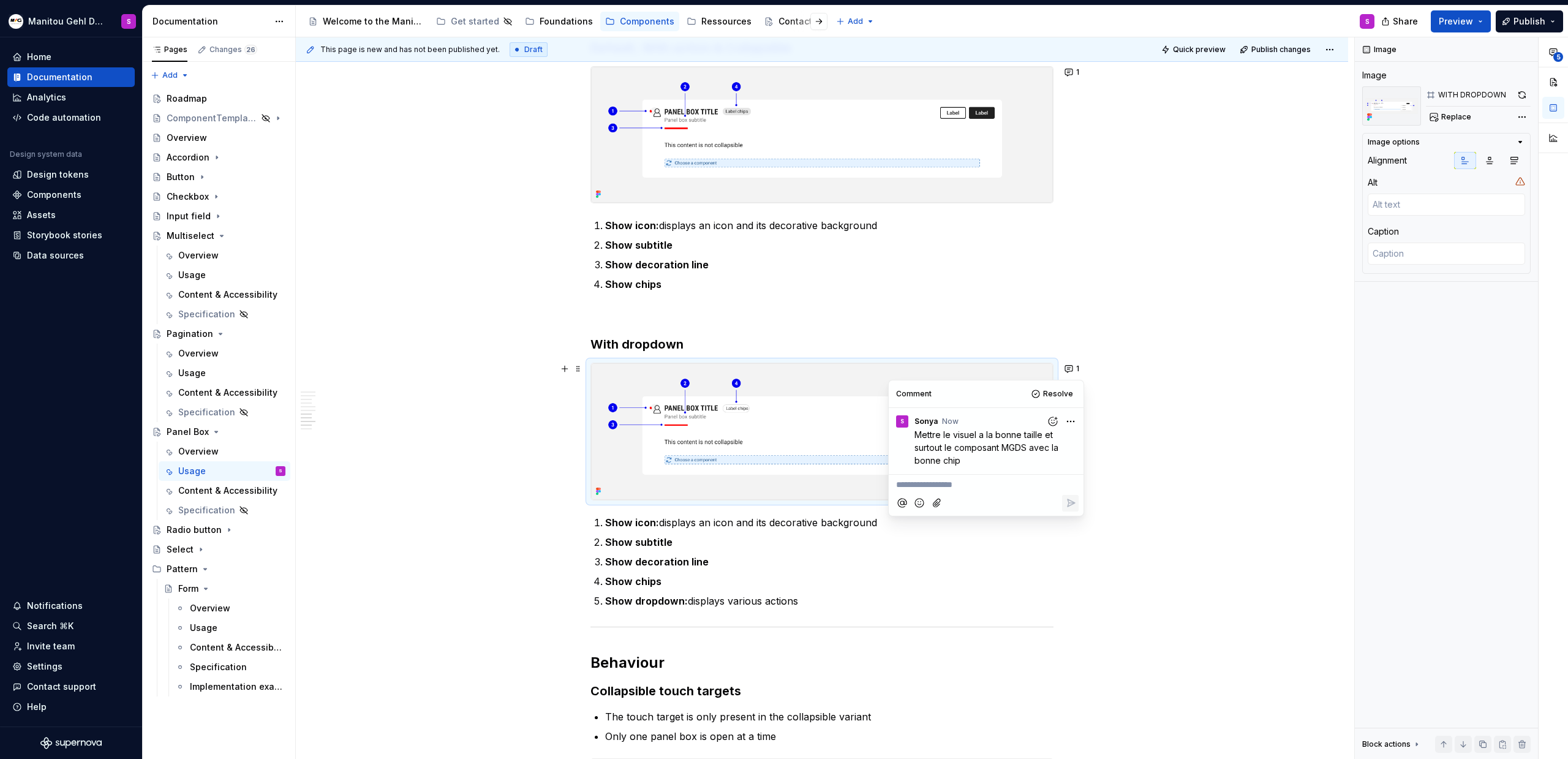
click at [997, 458] on p "Mettre le visuel a la bonne taille et surtout le composant MGDS avec la bonne c…" at bounding box center [990, 447] width 149 height 38
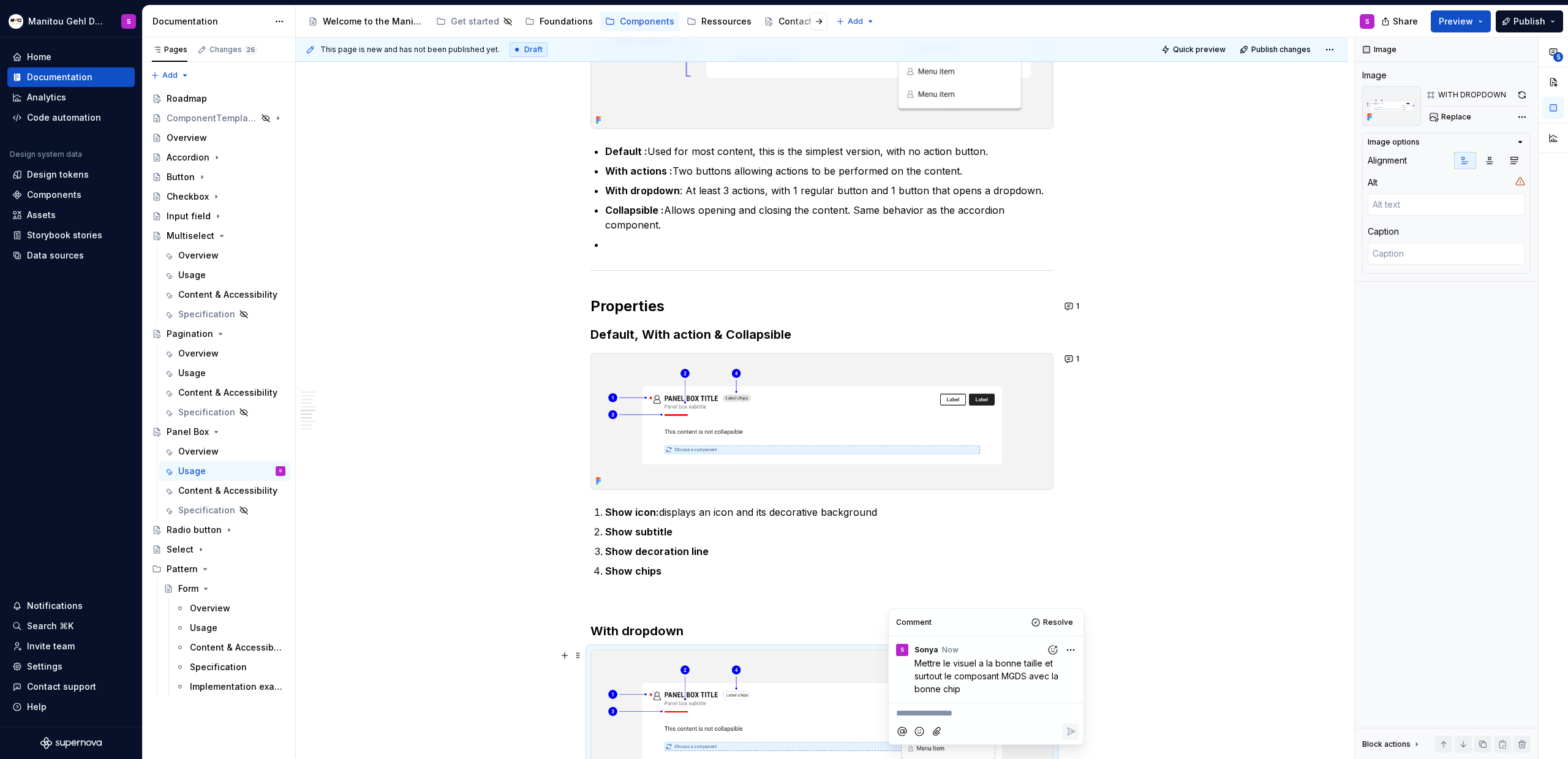
scroll to position [1234, 0]
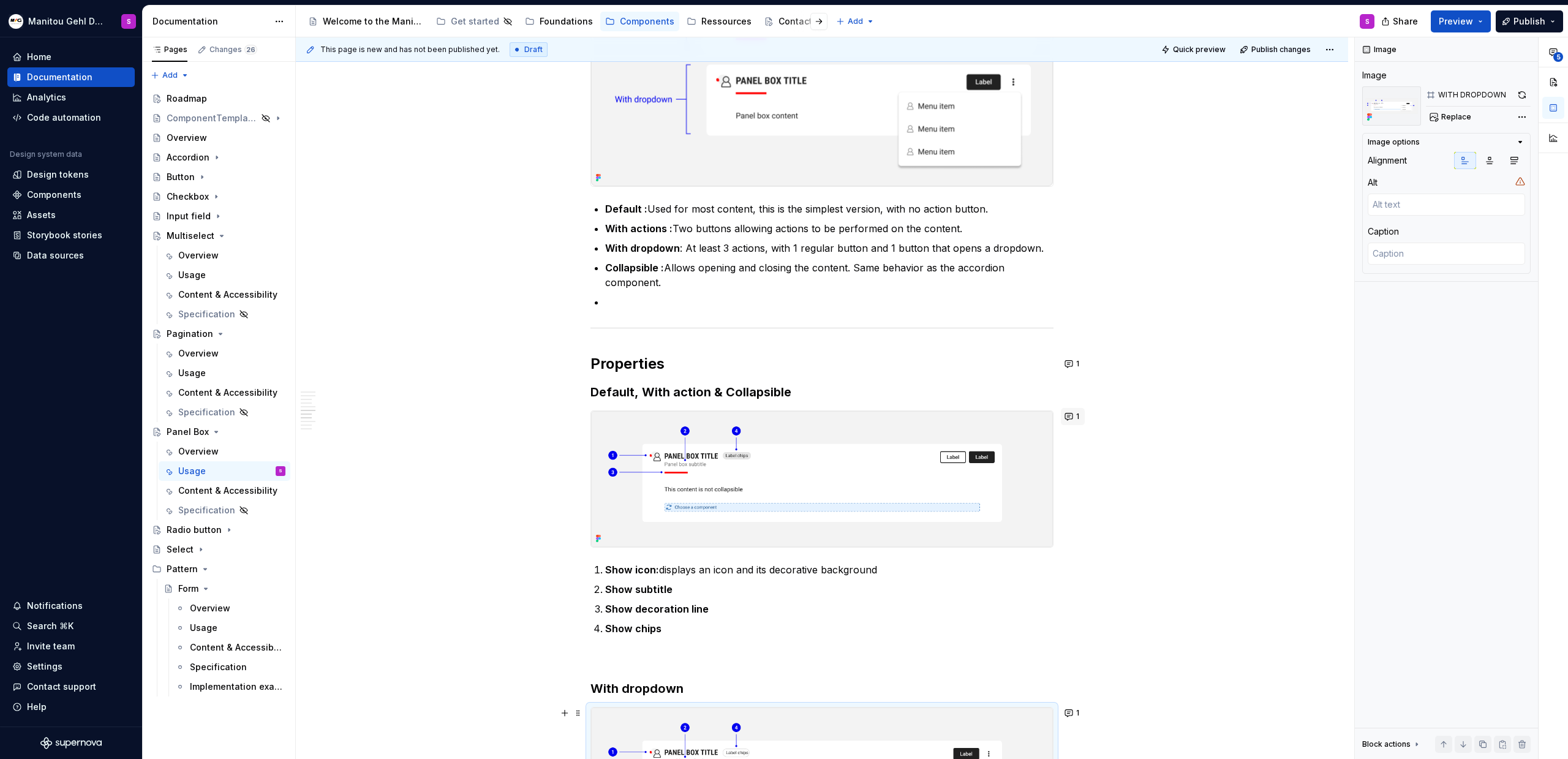
click at [1066, 416] on button "1" at bounding box center [1073, 416] width 24 height 17
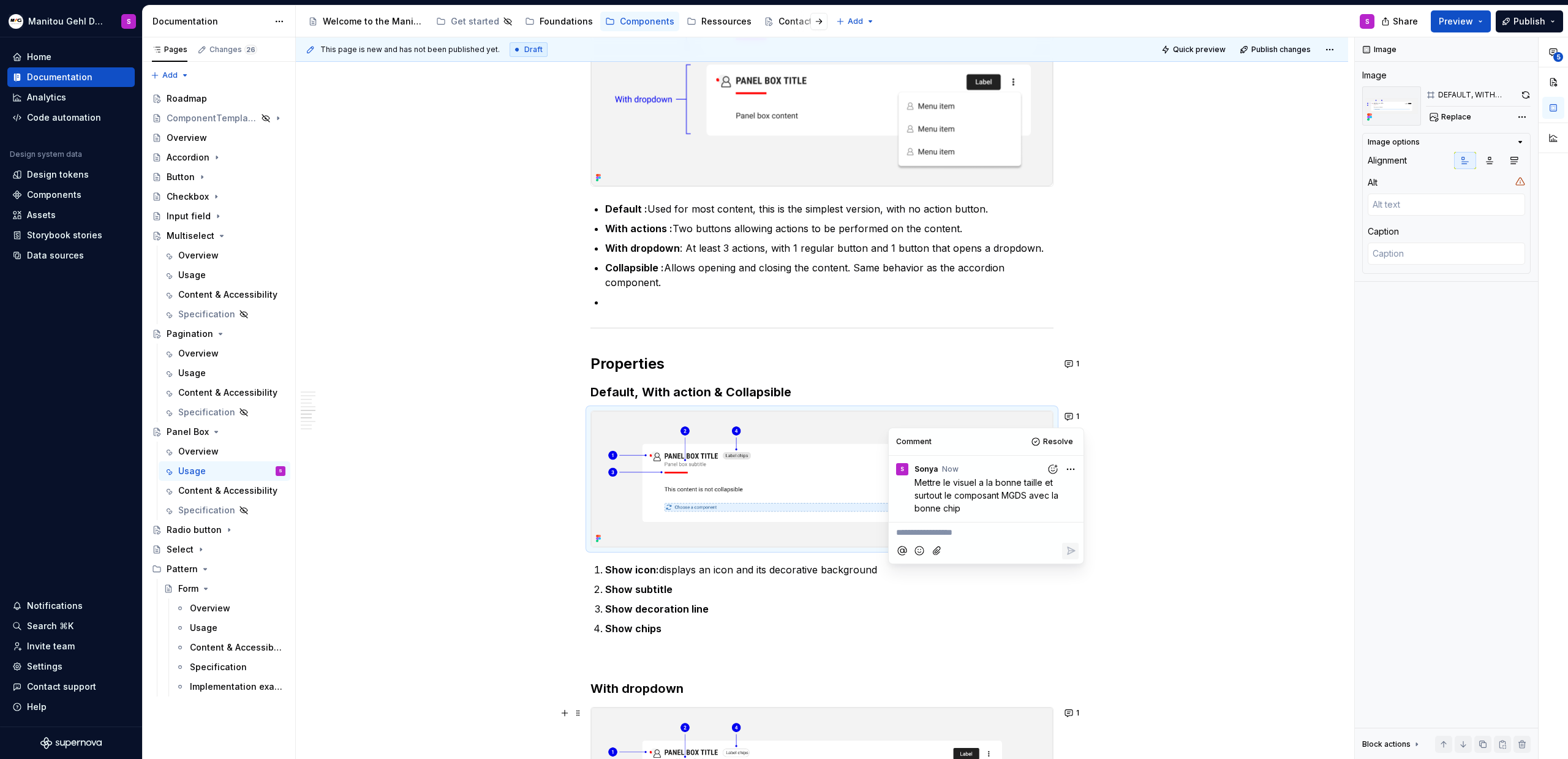
click at [981, 509] on p "Mettre le visuel a la bonne taille et surtout le composant MGDS avec la bonne c…" at bounding box center [990, 494] width 149 height 38
click at [1071, 468] on html "Manitou Gehl Design System S Home Documentation Analytics Code automation Desig…" at bounding box center [784, 380] width 1568 height 759
click at [1054, 494] on span "Edit comment" at bounding box center [1032, 492] width 58 height 12
type textarea "*"
click at [984, 520] on span "Mettre le visuel a la bonne taille et surtout le composant MGDS avec la bonne c…" at bounding box center [988, 502] width 146 height 49
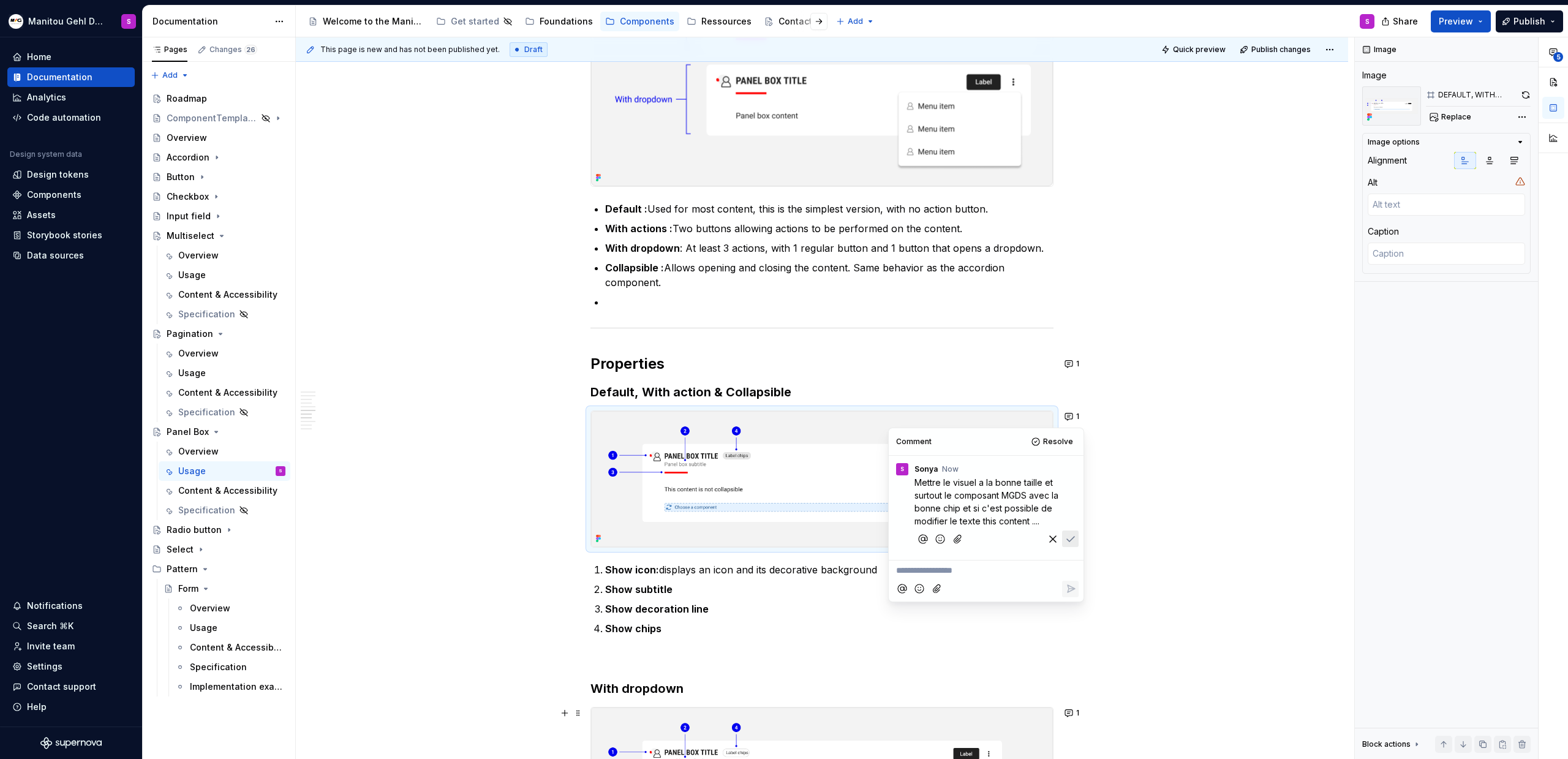
click at [983, 520] on span "Mettre le visuel a la bonne taille et surtout le composant MGDS avec la bonne c…" at bounding box center [988, 502] width 146 height 49
click at [1052, 518] on p "Mettre le visuel a la bonne taille et surtout le composant MGDS avec la bonne c…" at bounding box center [990, 501] width 149 height 52
click at [1067, 577] on icon "Save" at bounding box center [1070, 577] width 8 height 5
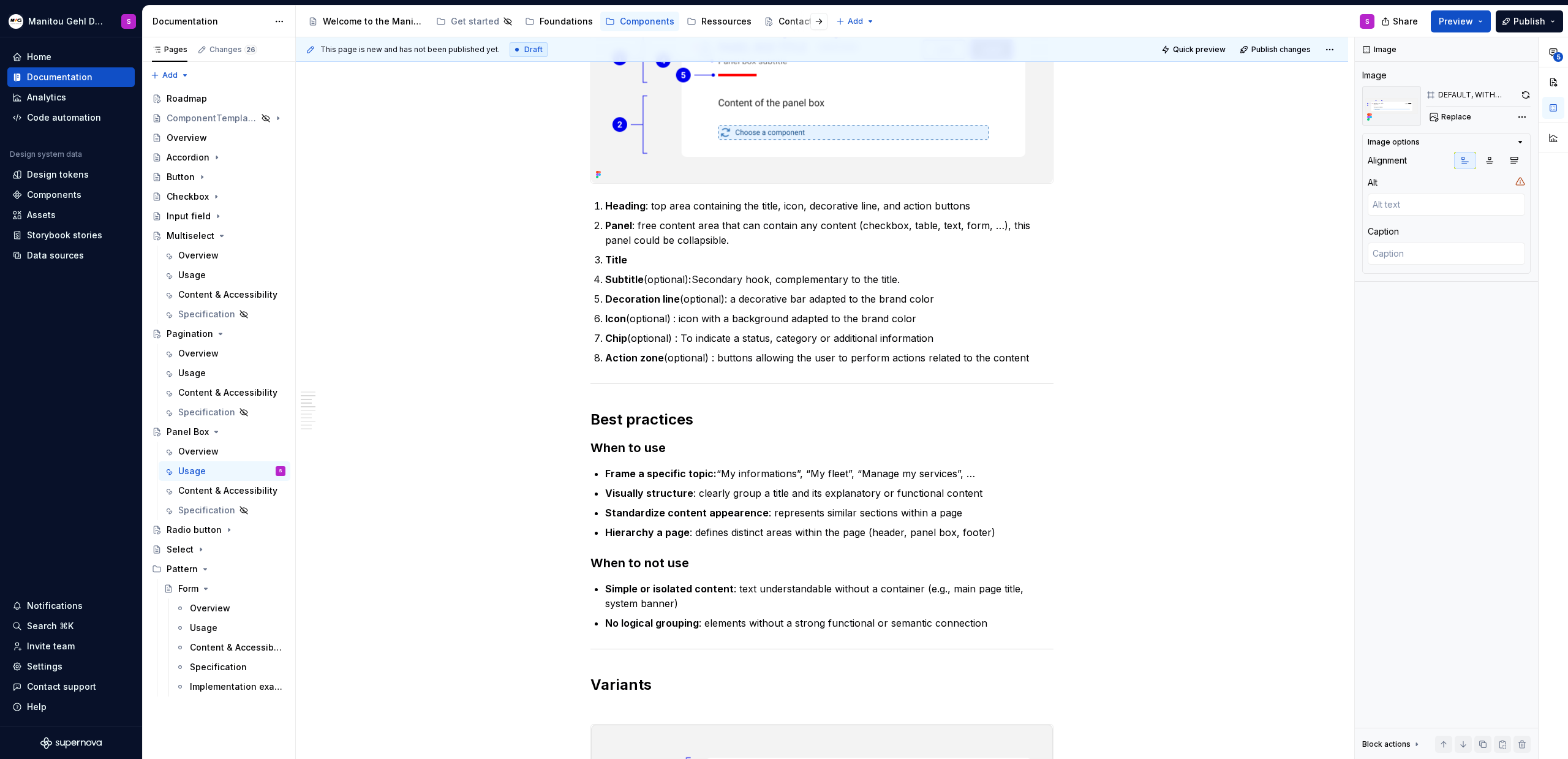
scroll to position [309, 0]
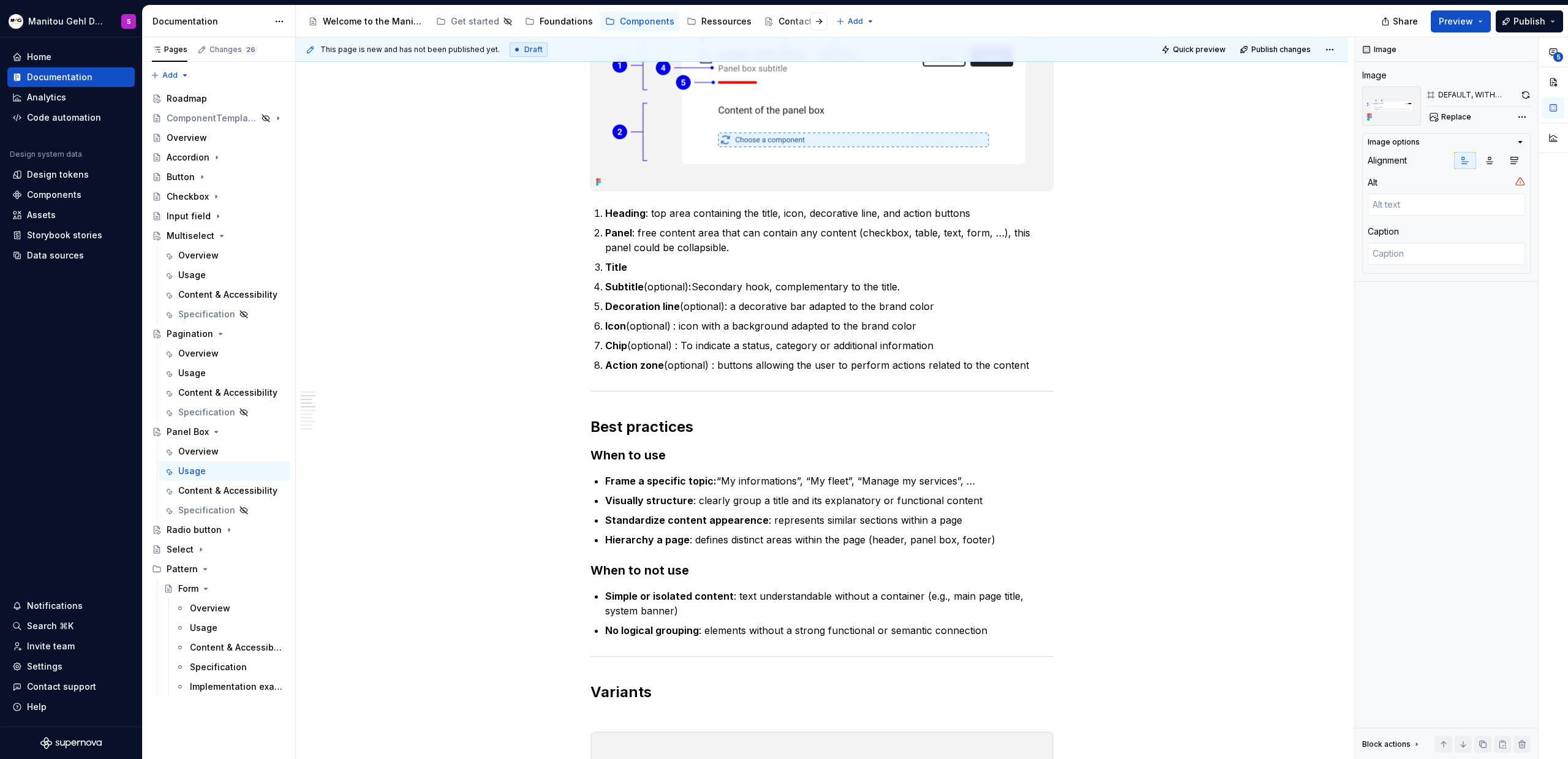
type textarea "*"
